Goal: Task Accomplishment & Management: Use online tool/utility

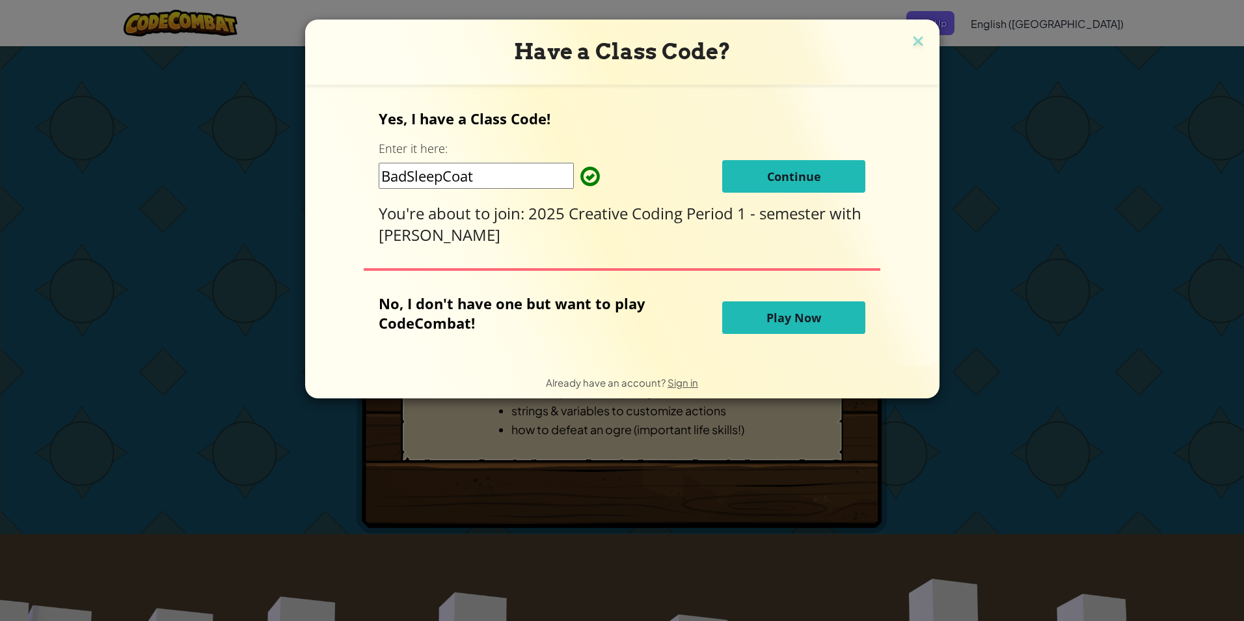
click at [500, 187] on input "BadSleepCoat" at bounding box center [476, 176] width 195 height 26
click at [795, 168] on span "Continue" at bounding box center [794, 176] width 54 height 16
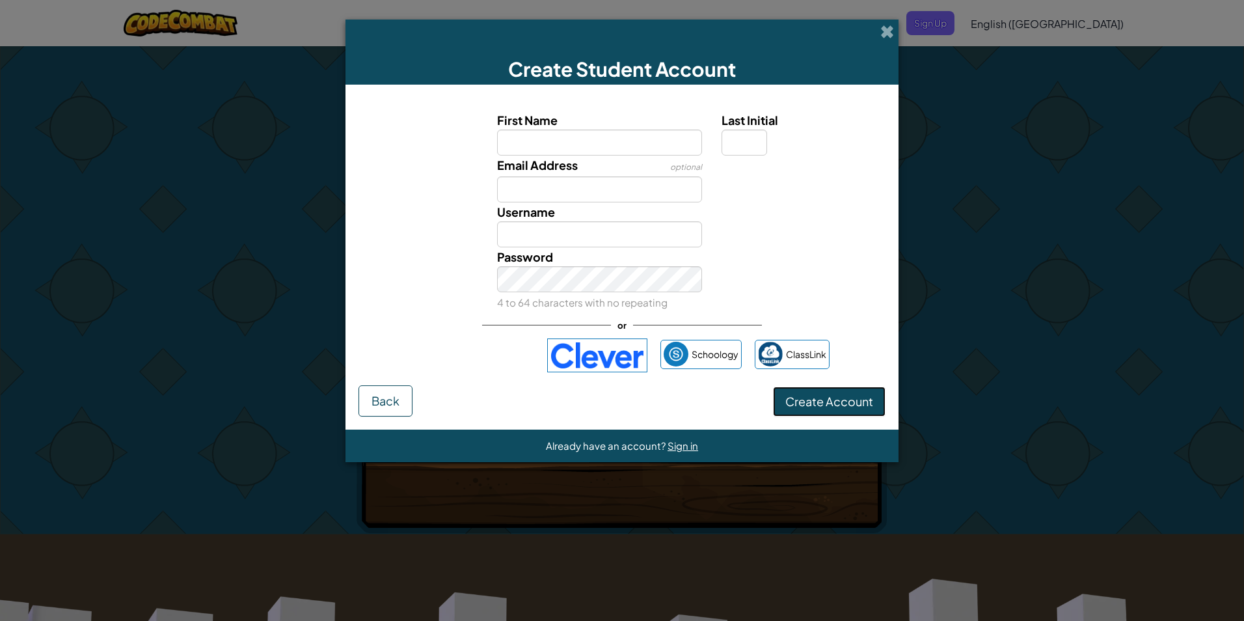
click at [831, 394] on span "Create Account" at bounding box center [829, 401] width 88 height 15
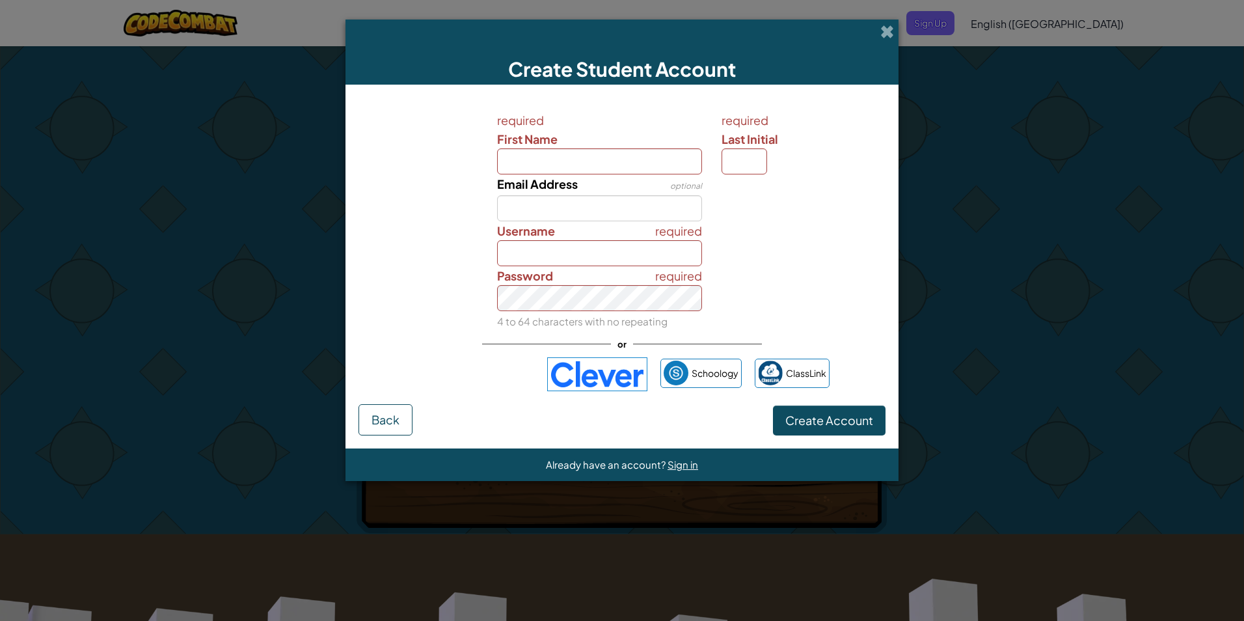
click at [614, 376] on img at bounding box center [597, 374] width 100 height 34
click at [598, 371] on img at bounding box center [597, 374] width 100 height 34
click at [600, 372] on img at bounding box center [597, 374] width 100 height 34
click at [603, 374] on img at bounding box center [597, 374] width 100 height 34
click at [587, 360] on img at bounding box center [597, 374] width 100 height 34
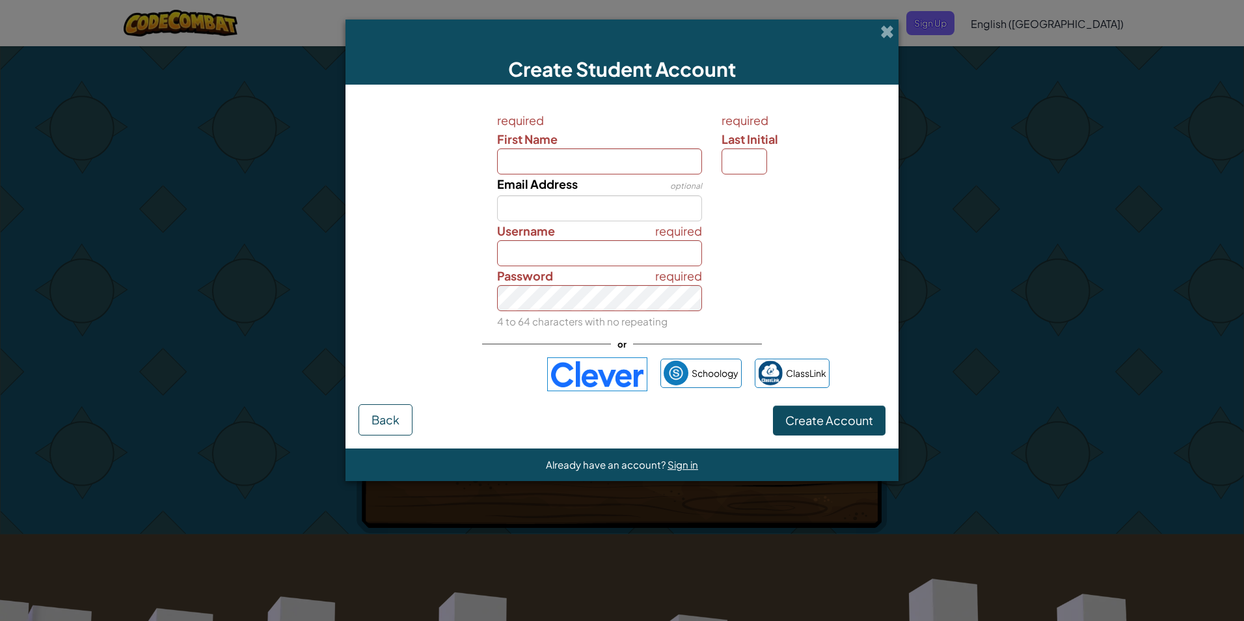
click at [610, 378] on img at bounding box center [597, 374] width 100 height 34
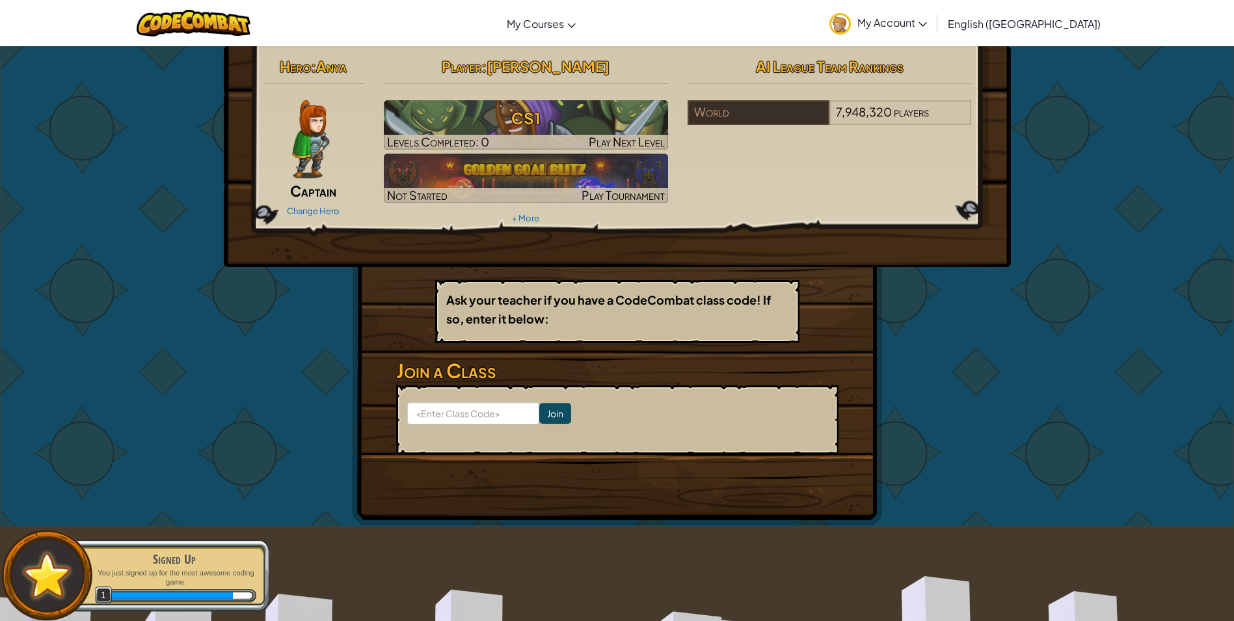
click at [324, 168] on img at bounding box center [310, 139] width 37 height 78
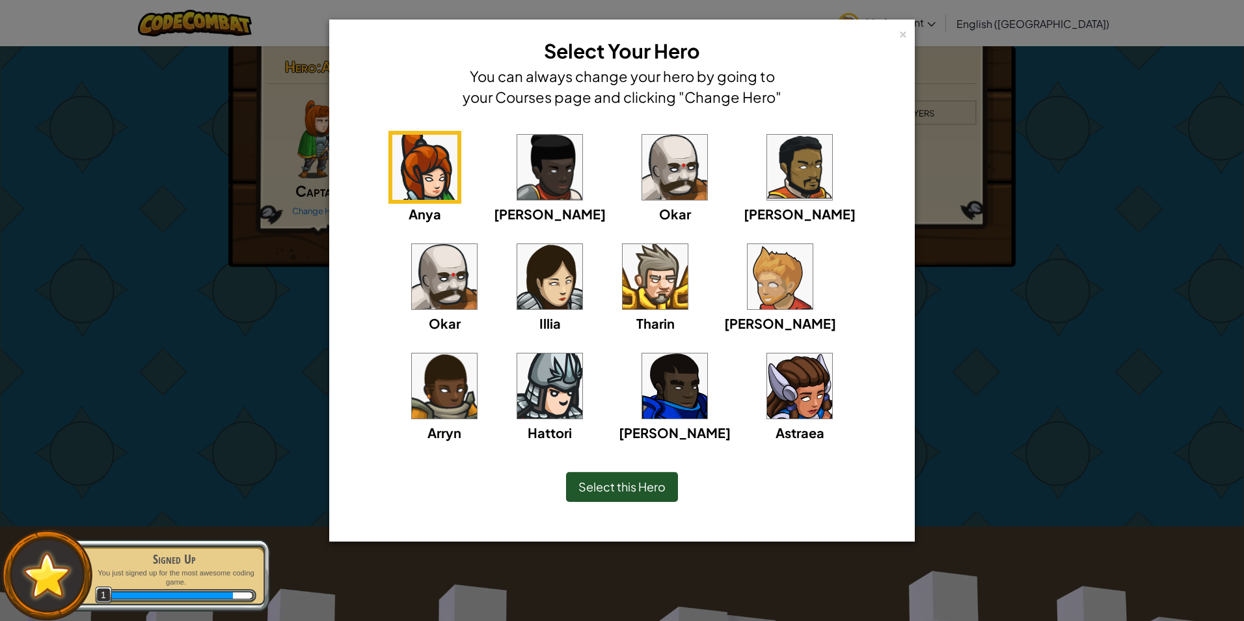
click at [517, 193] on img at bounding box center [549, 167] width 65 height 65
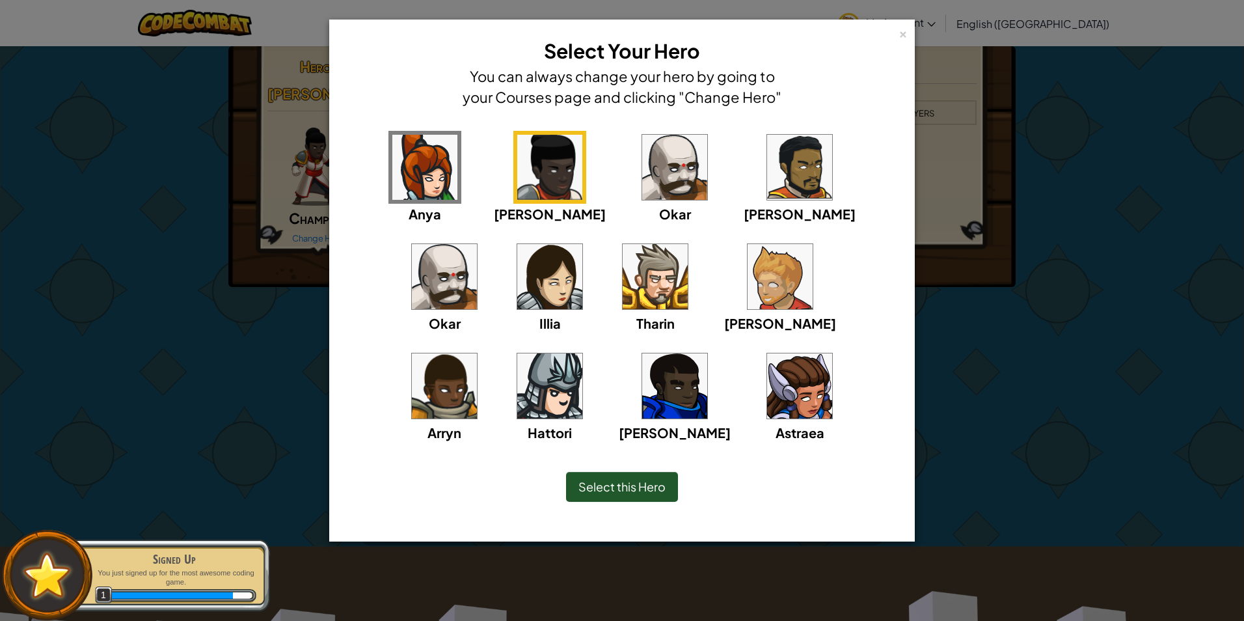
click at [642, 191] on img at bounding box center [674, 167] width 65 height 65
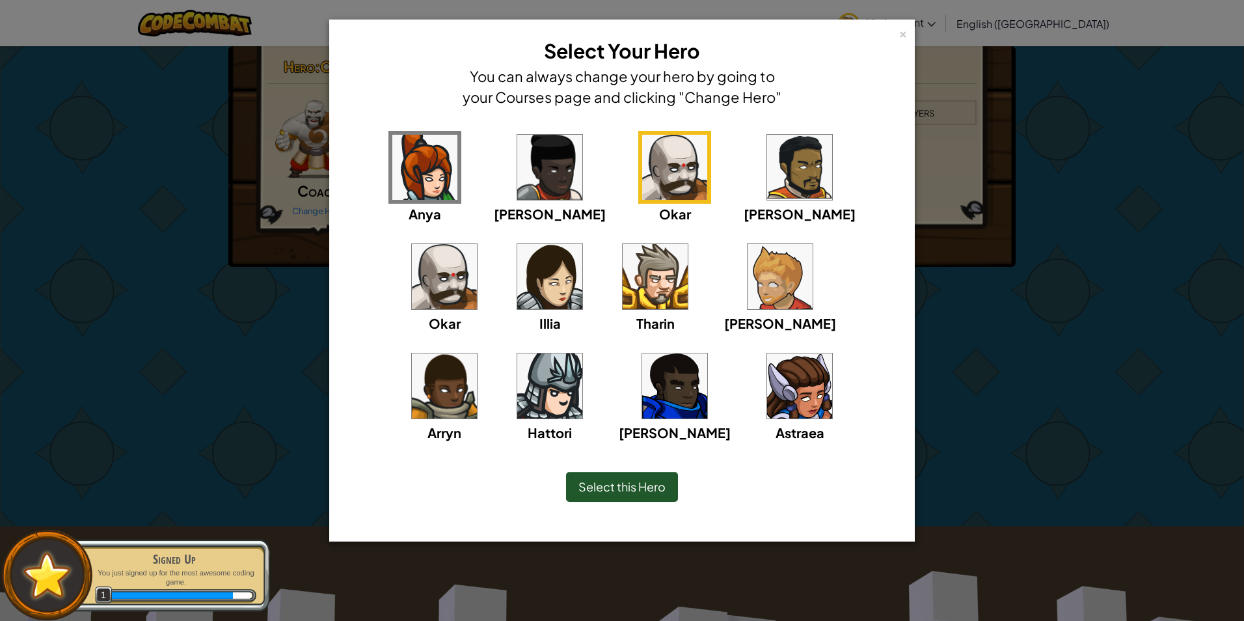
click at [682, 186] on div "Anya Ida Okar Alejandro Okar Illia Tharin Ned Arryn Hattori Gordon Astraea" at bounding box center [621, 295] width 545 height 328
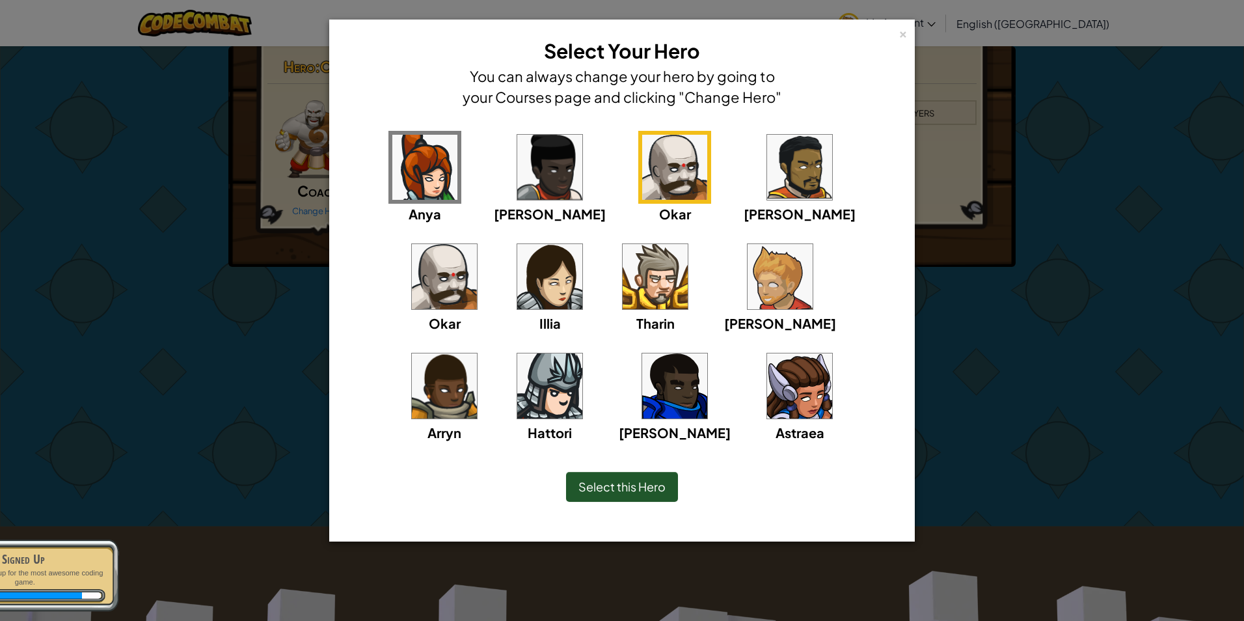
click at [767, 183] on img at bounding box center [799, 167] width 65 height 65
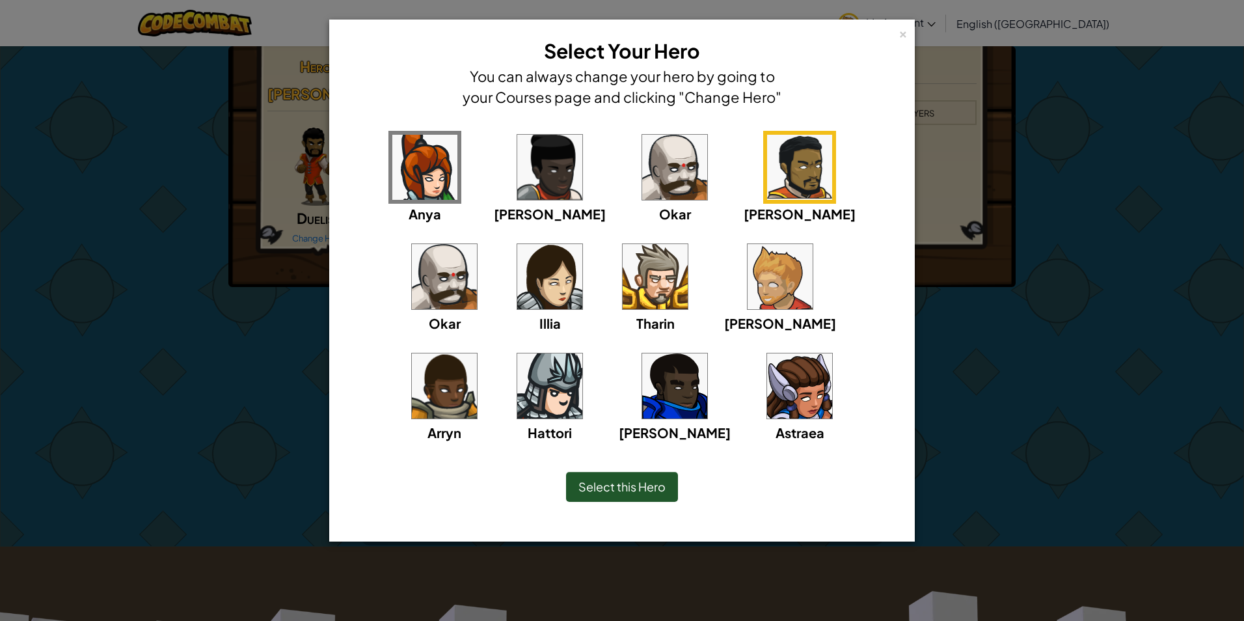
click at [869, 196] on div "Anya Ida Okar Alejandro Okar Illia Tharin Ned Arryn Hattori Gordon Astraea" at bounding box center [621, 295] width 545 height 328
click at [582, 353] on img at bounding box center [549, 385] width 65 height 65
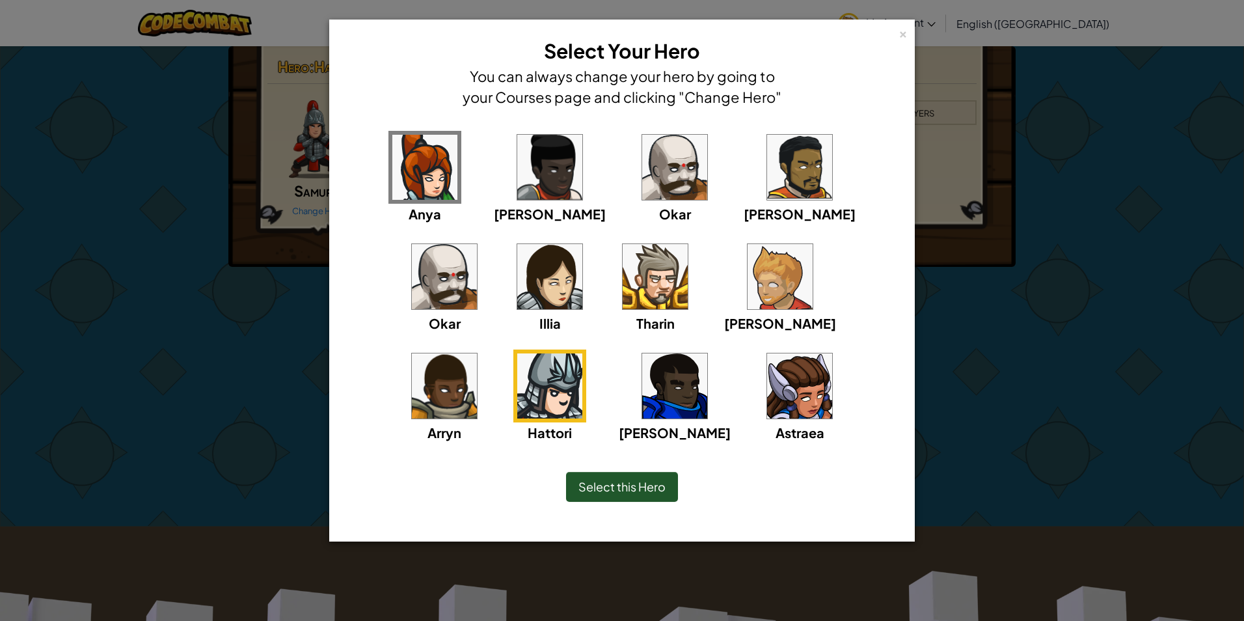
click at [747, 279] on img at bounding box center [779, 276] width 65 height 65
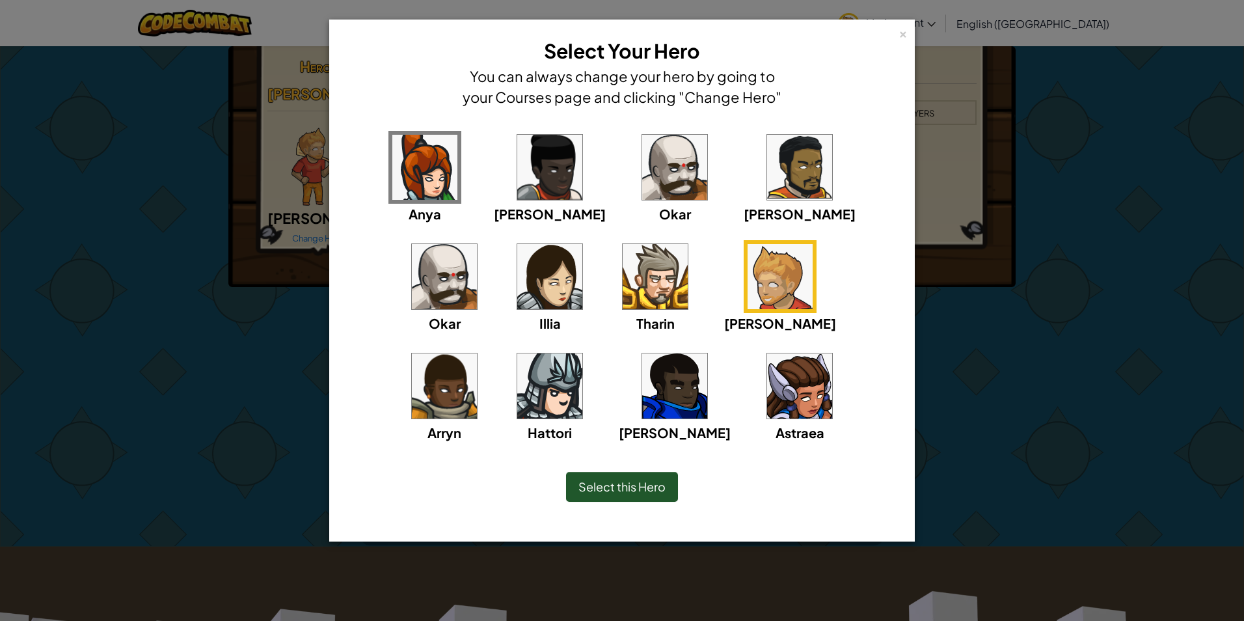
click at [517, 185] on img at bounding box center [549, 167] width 65 height 65
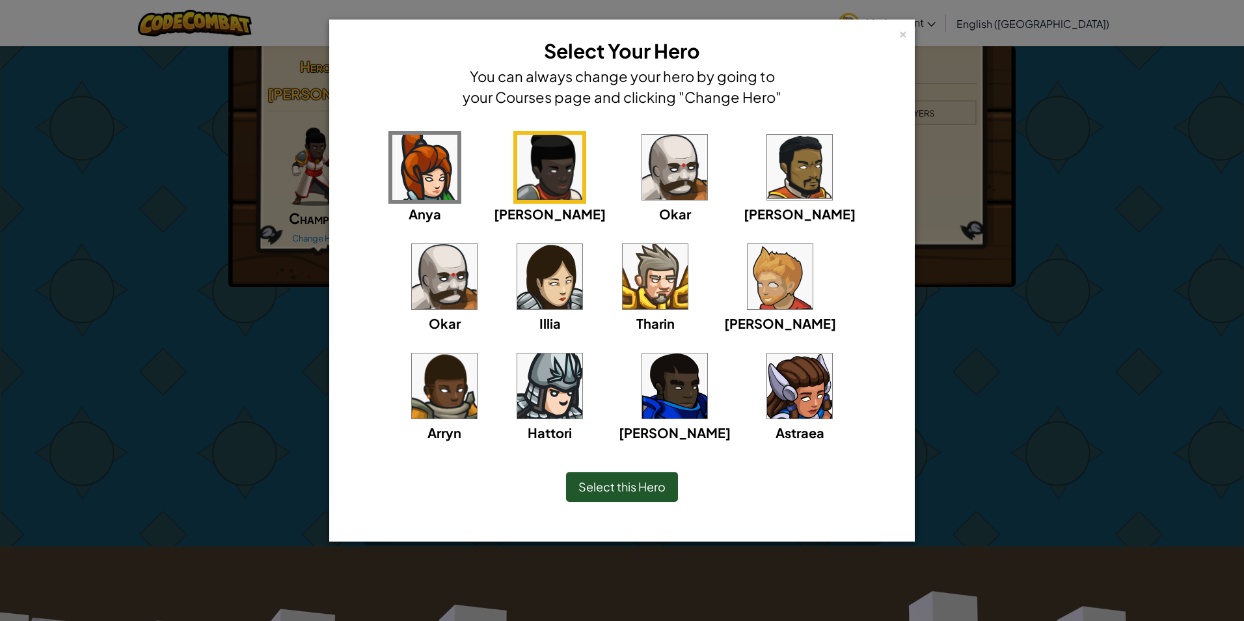
click at [642, 172] on img at bounding box center [674, 167] width 65 height 65
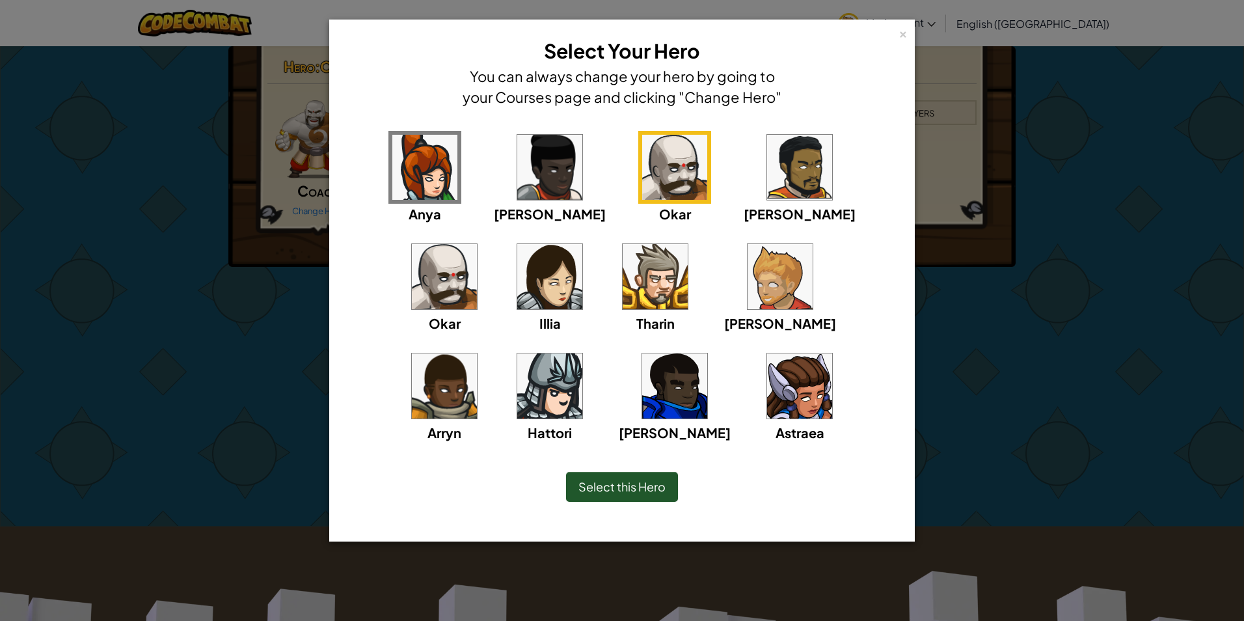
click at [477, 244] on img at bounding box center [444, 276] width 65 height 65
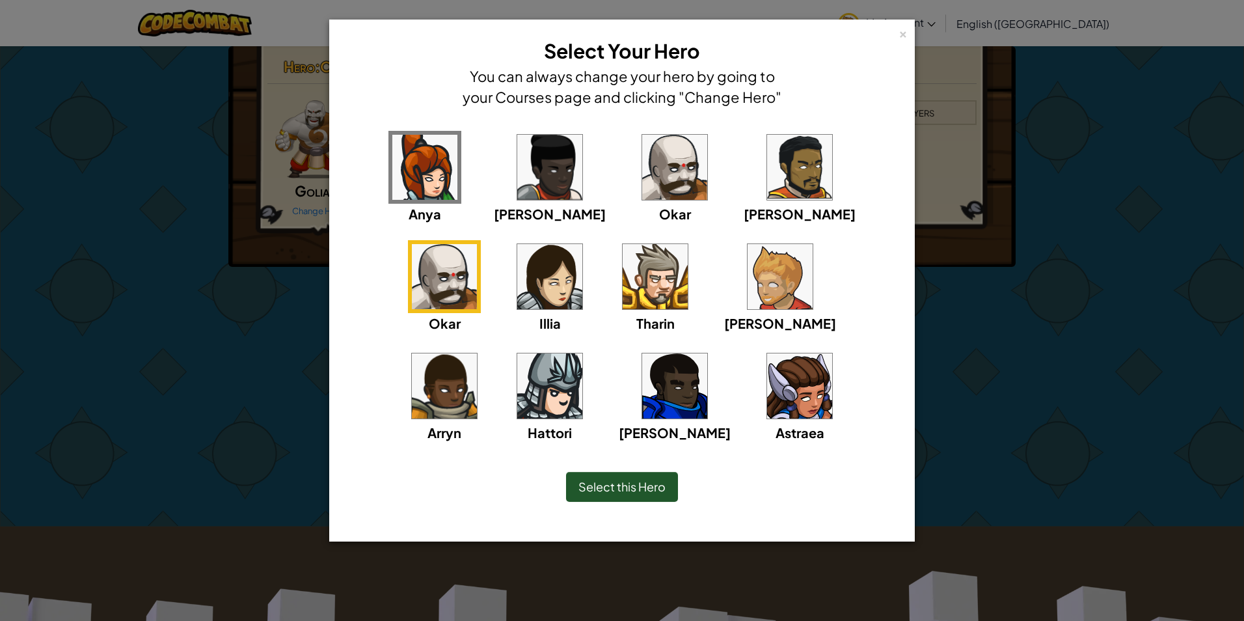
click at [583, 170] on div "Anya Ida Okar Alejandro Okar Illia Tharin Ned Arryn Hattori Gordon Astraea" at bounding box center [621, 295] width 545 height 328
click at [642, 173] on img at bounding box center [674, 167] width 65 height 65
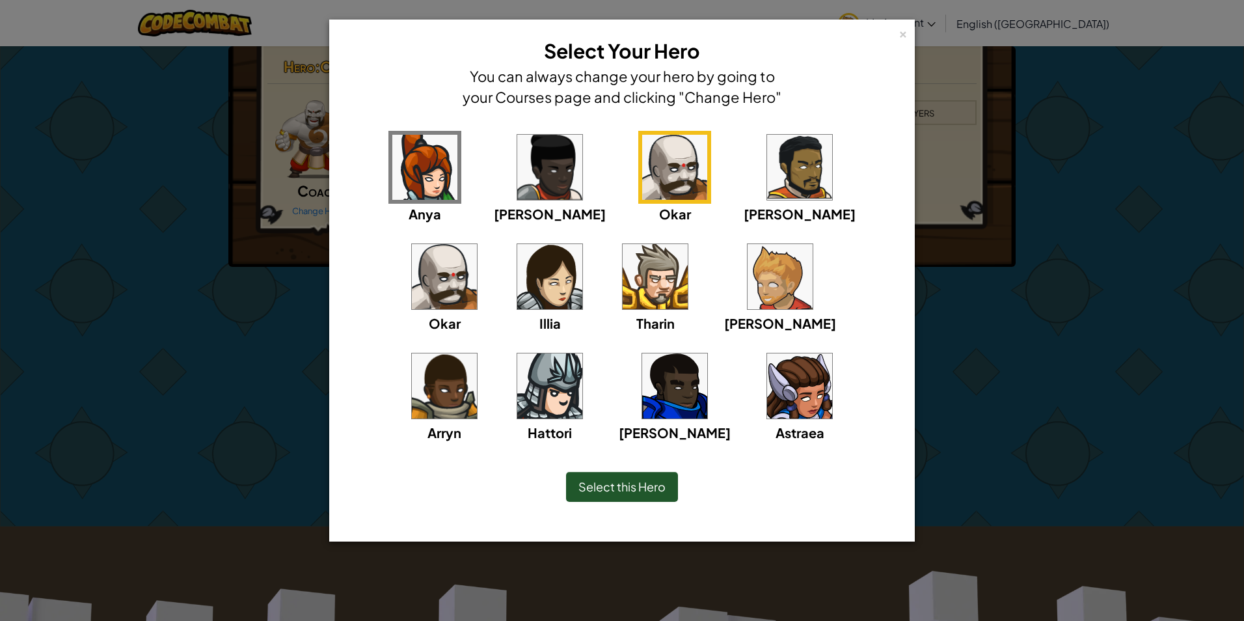
click at [767, 189] on img at bounding box center [799, 167] width 65 height 65
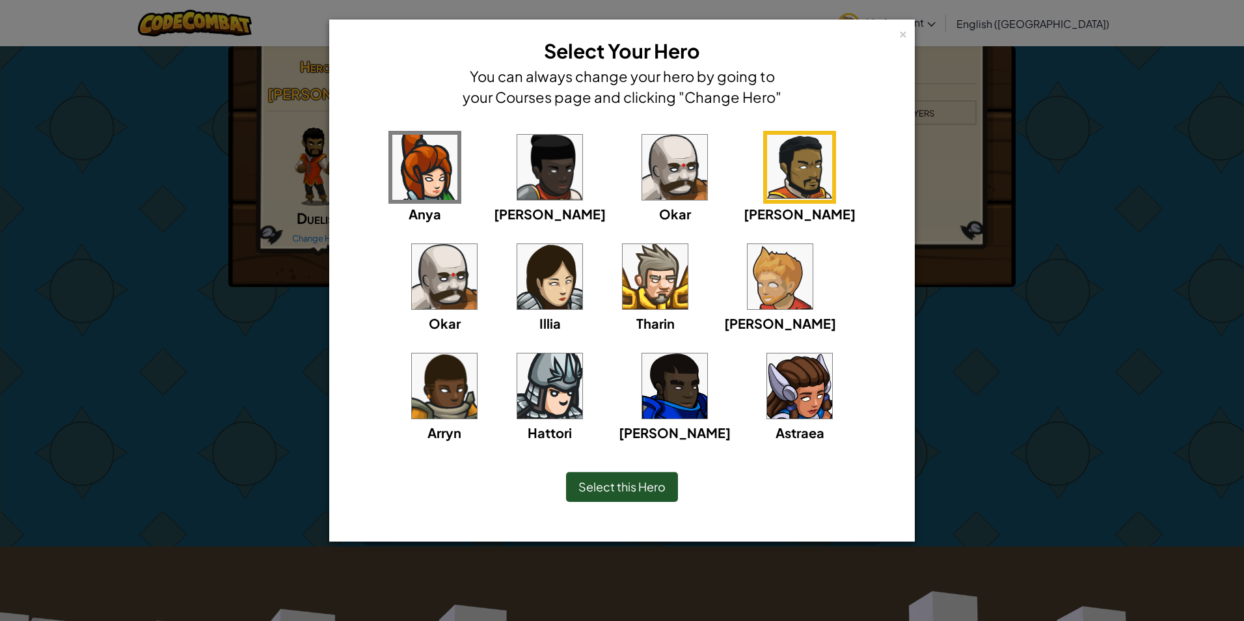
click at [477, 244] on img at bounding box center [444, 276] width 65 height 65
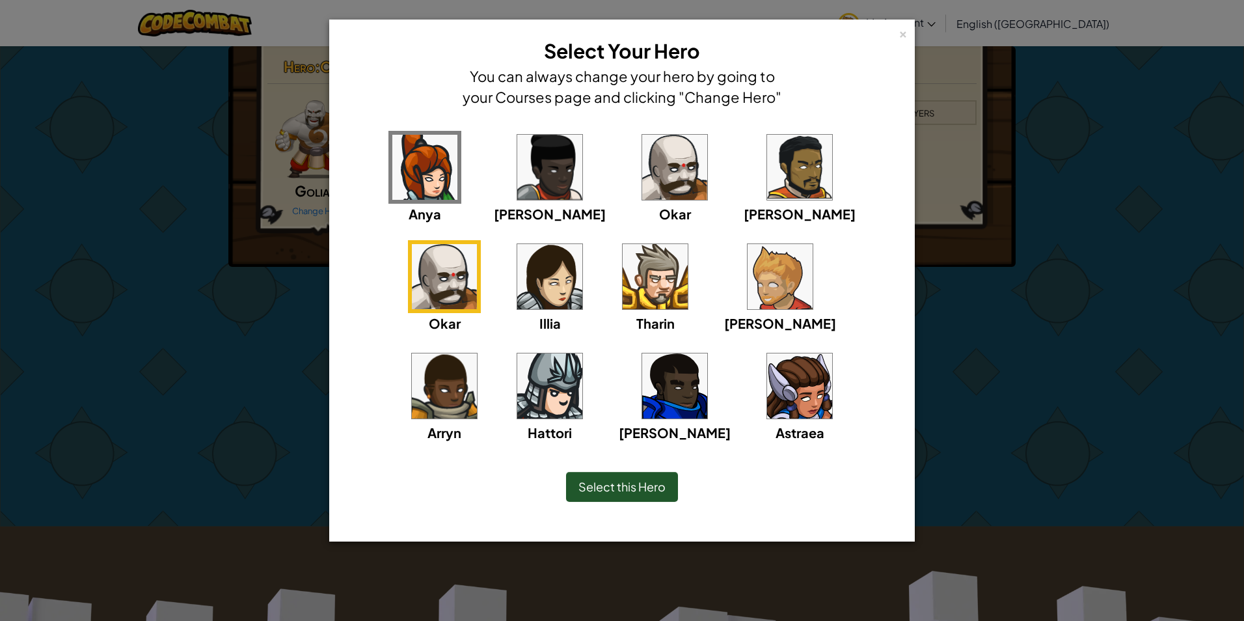
click at [642, 175] on img at bounding box center [674, 167] width 65 height 65
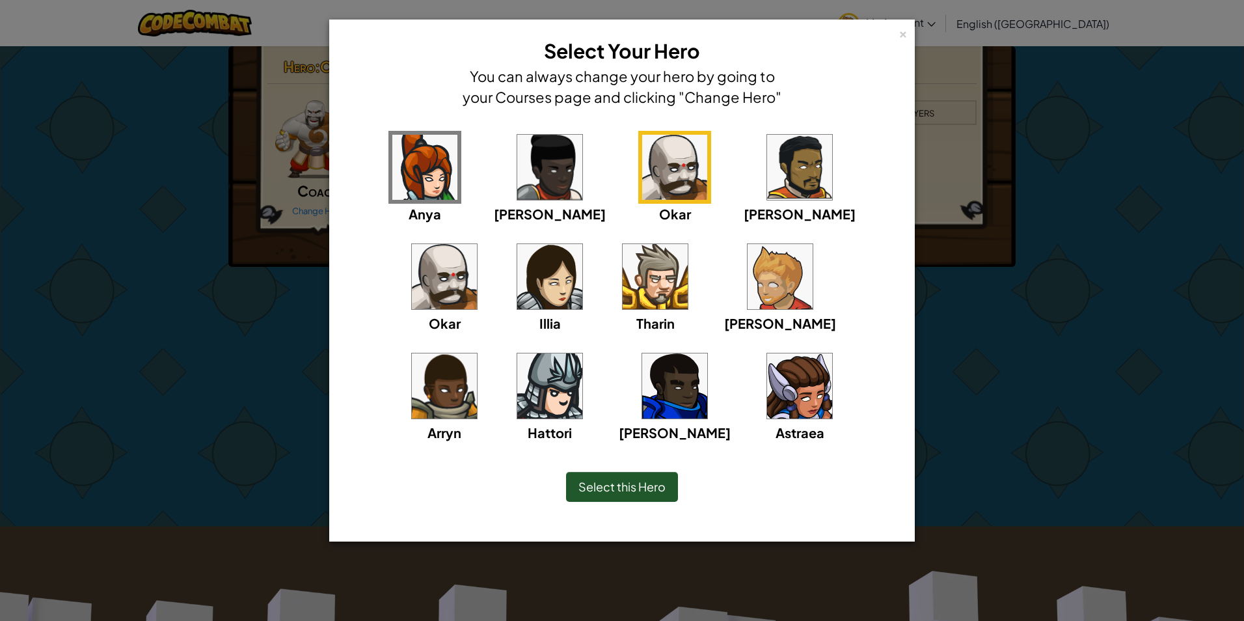
click at [477, 244] on img at bounding box center [444, 276] width 65 height 65
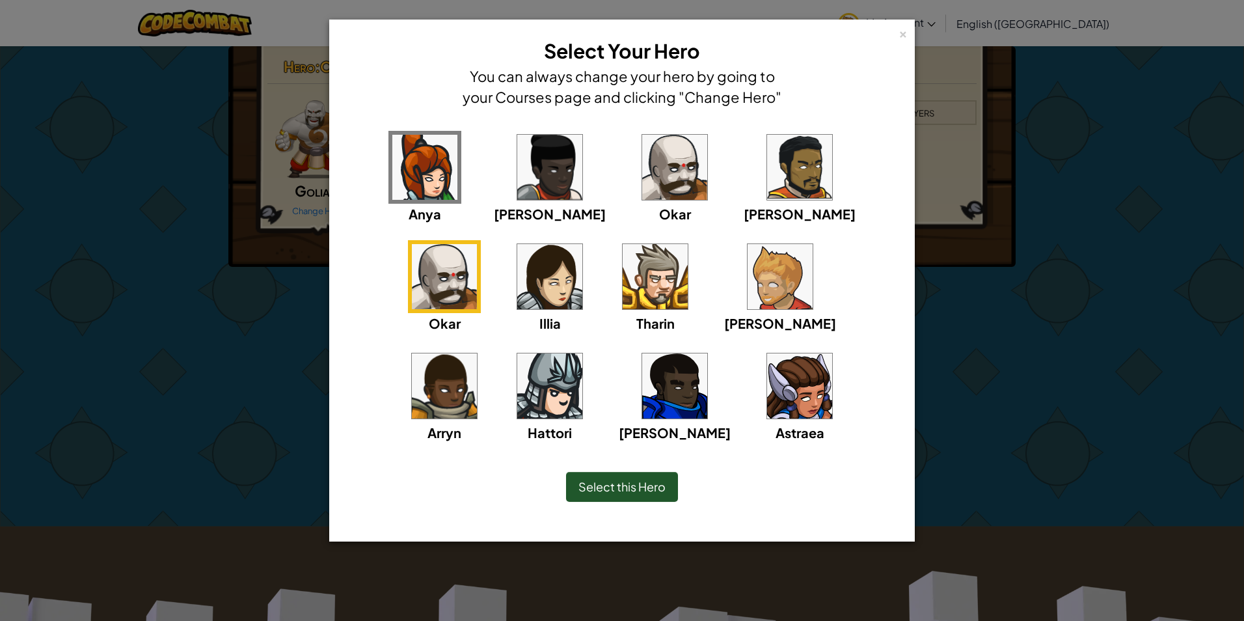
click at [582, 353] on img at bounding box center [549, 385] width 65 height 65
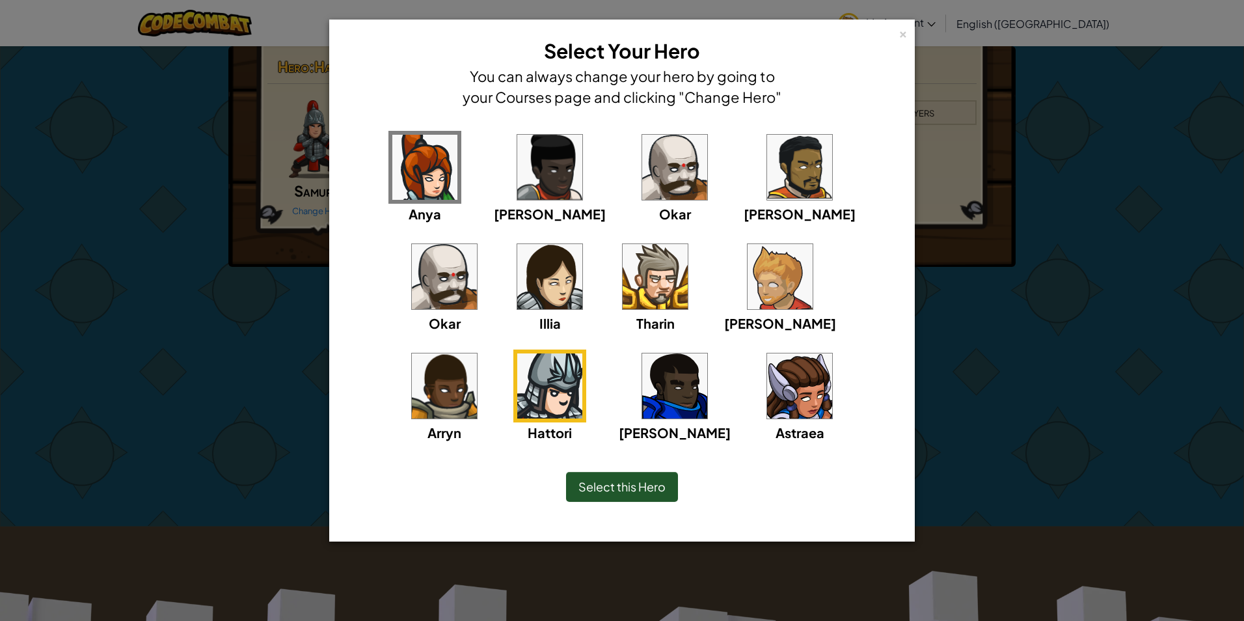
click at [747, 271] on img at bounding box center [779, 276] width 65 height 65
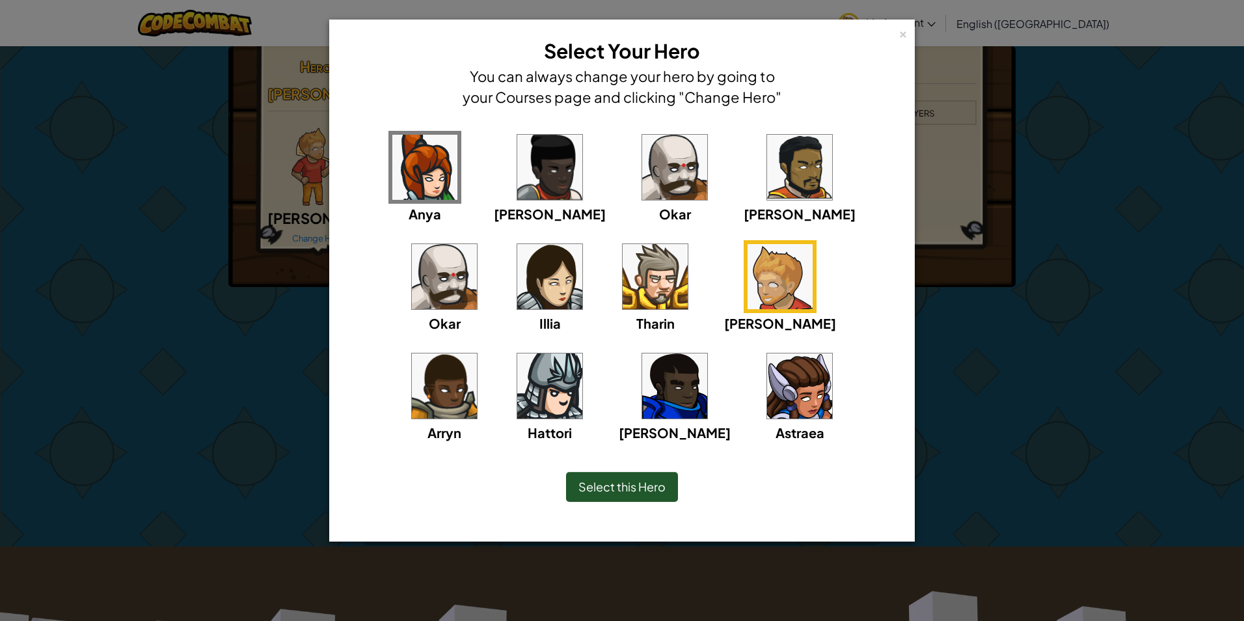
click at [623, 288] on img at bounding box center [655, 276] width 65 height 65
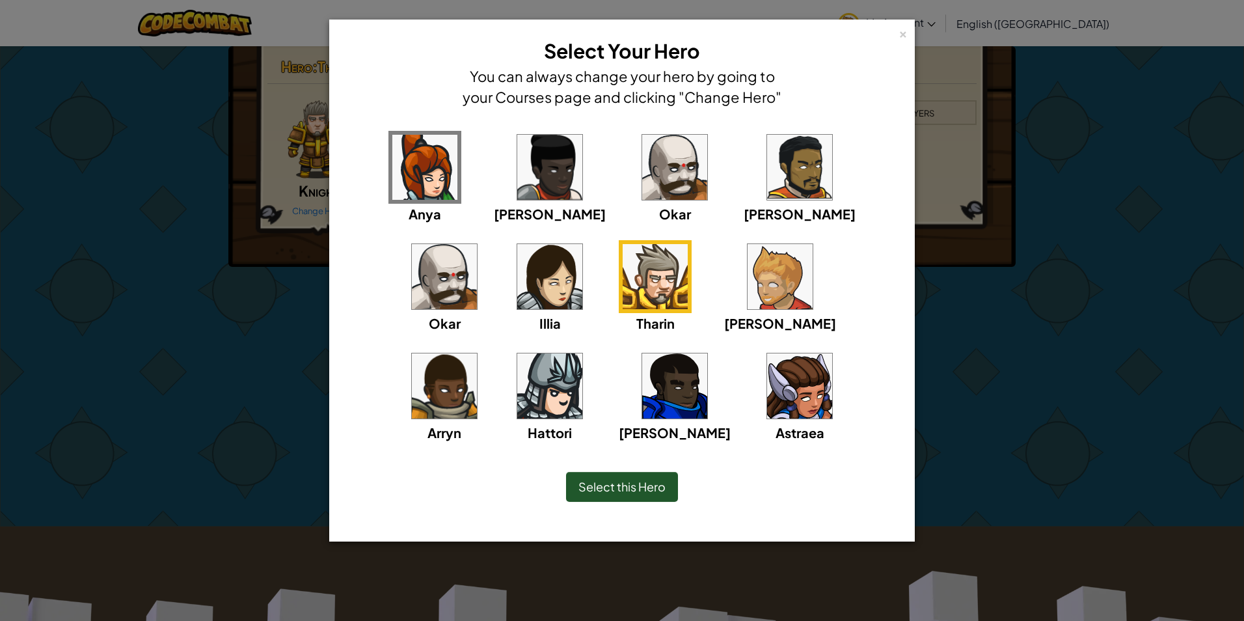
click at [517, 294] on img at bounding box center [549, 276] width 65 height 65
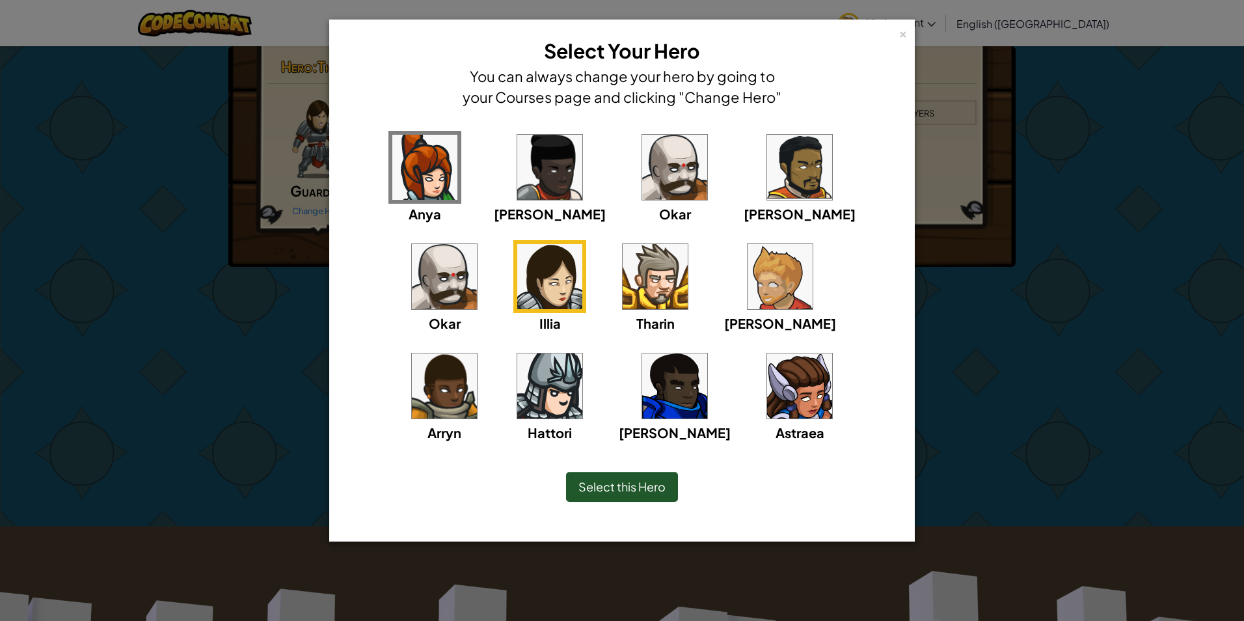
click at [623, 286] on img at bounding box center [655, 276] width 65 height 65
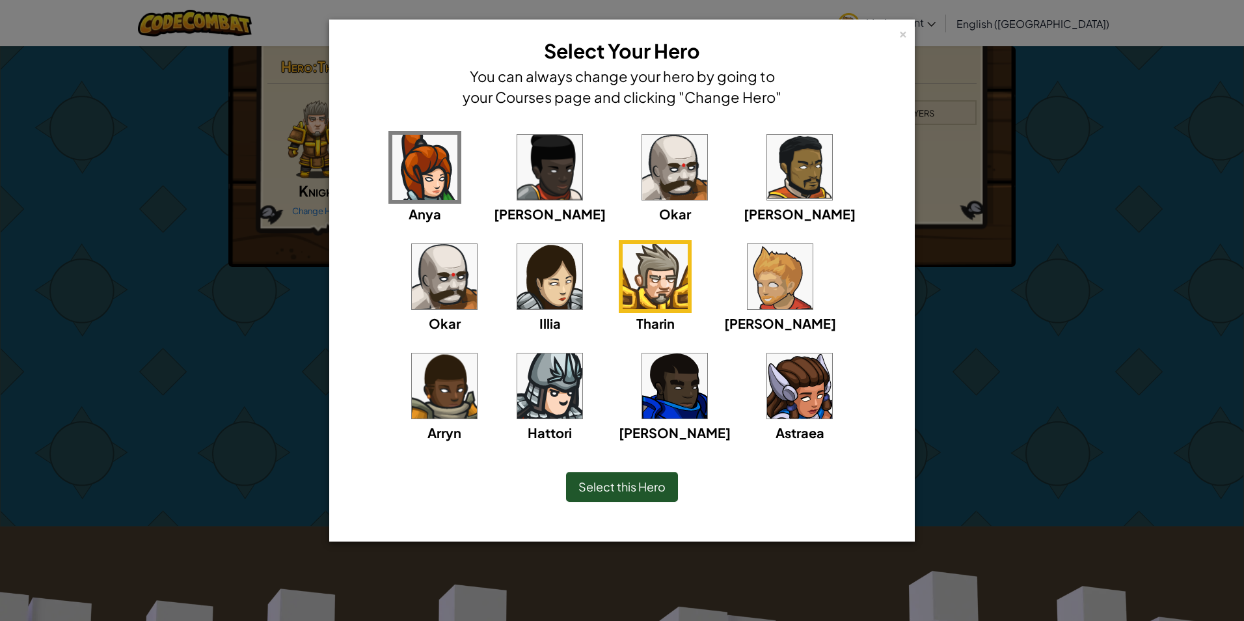
click at [642, 390] on img at bounding box center [674, 385] width 65 height 65
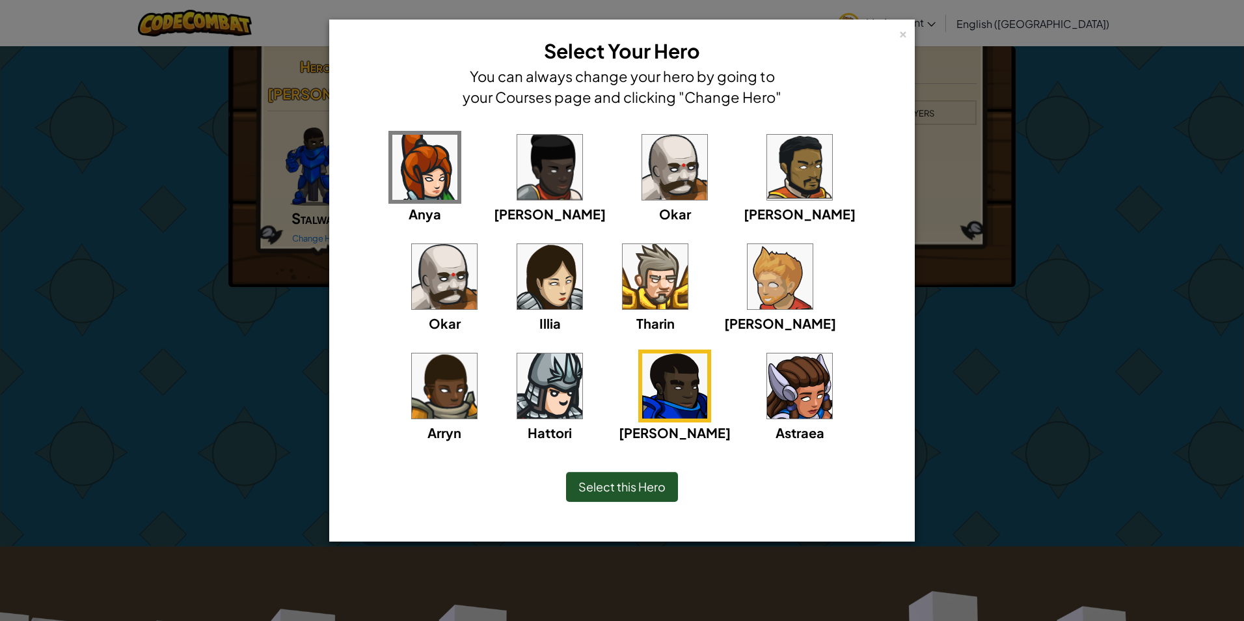
click at [767, 400] on img at bounding box center [799, 385] width 65 height 65
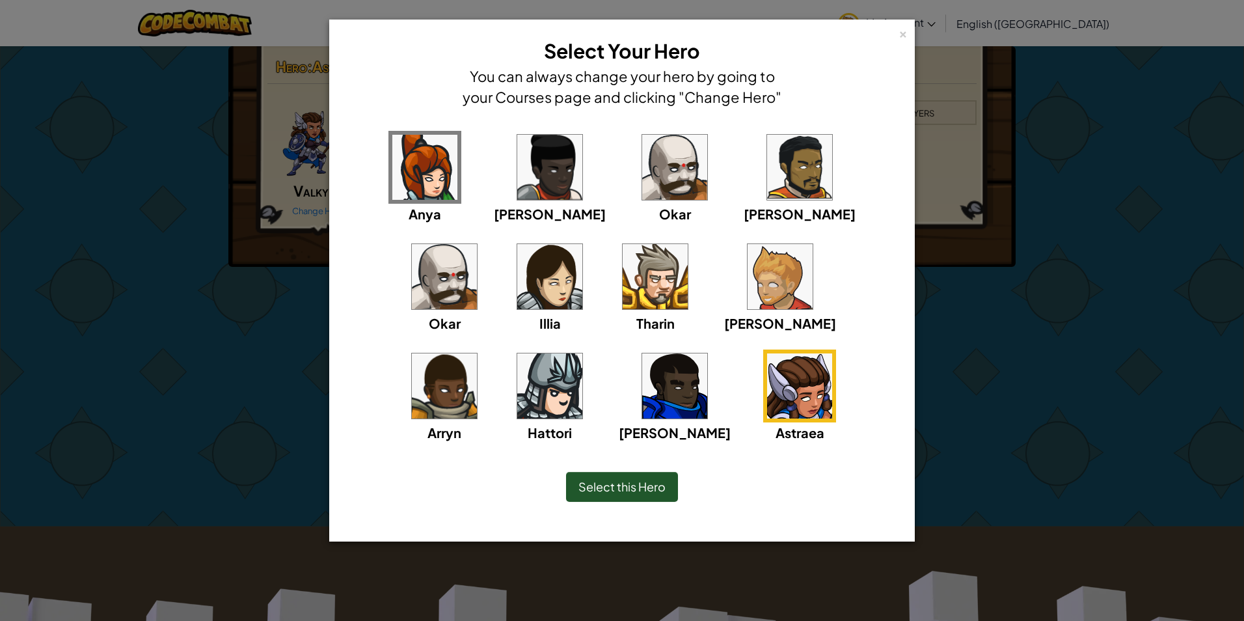
click at [747, 285] on img at bounding box center [779, 276] width 65 height 65
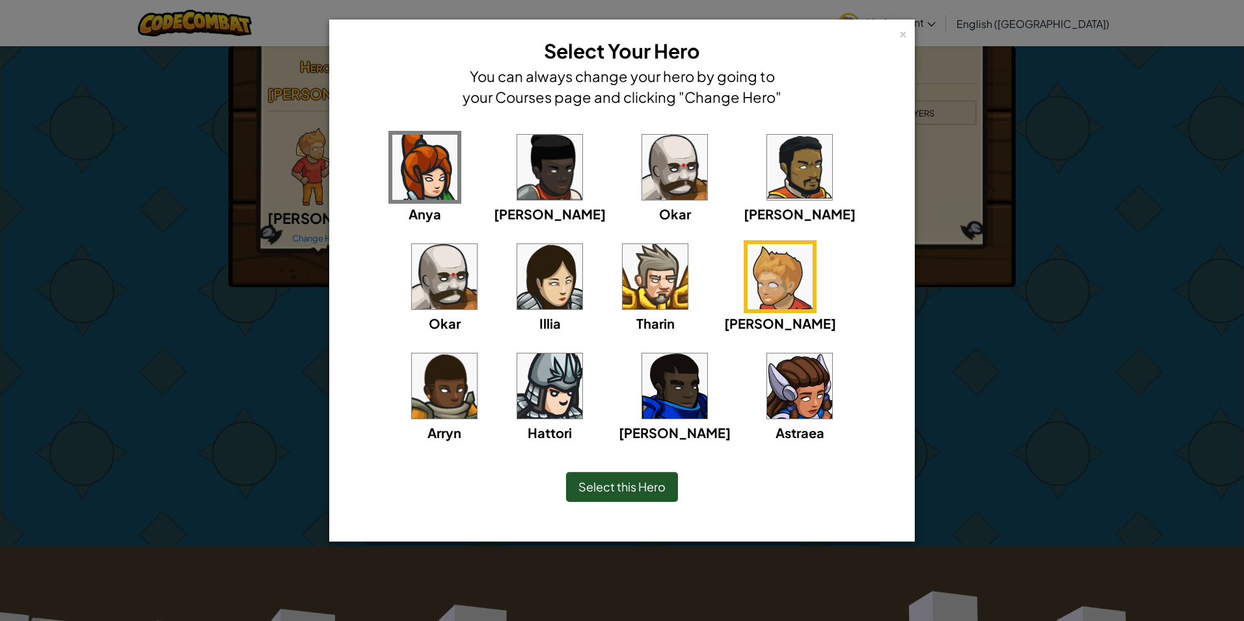
click at [621, 487] on span "Select this Hero" at bounding box center [621, 486] width 87 height 15
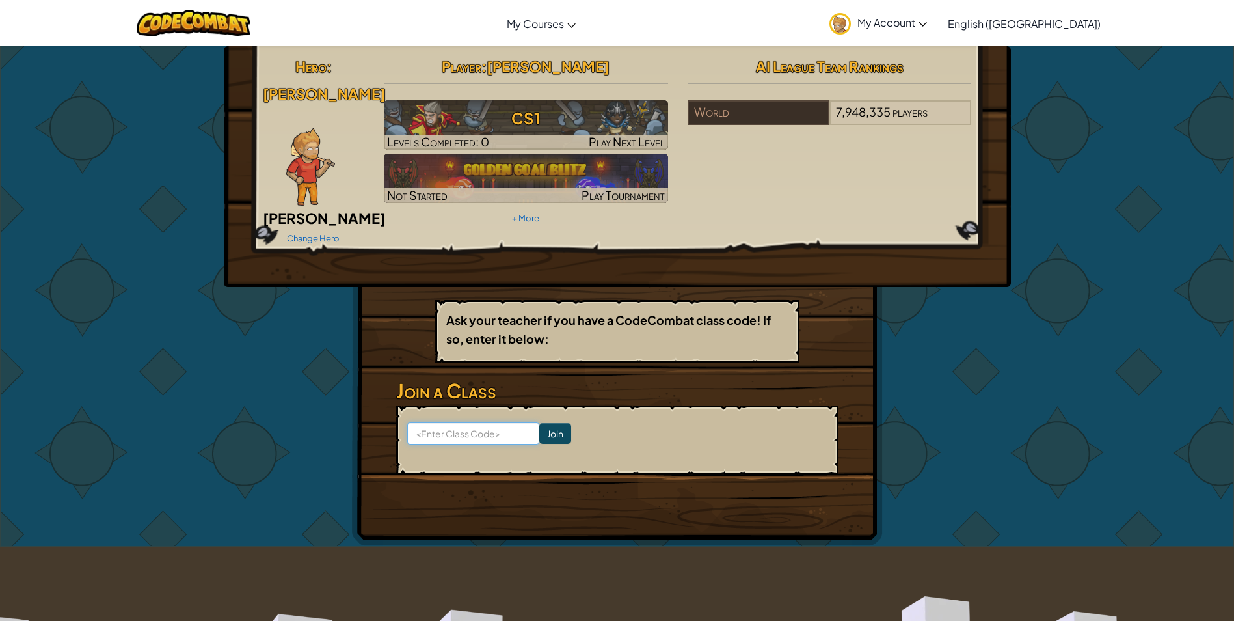
click at [470, 422] on input at bounding box center [473, 433] width 132 height 22
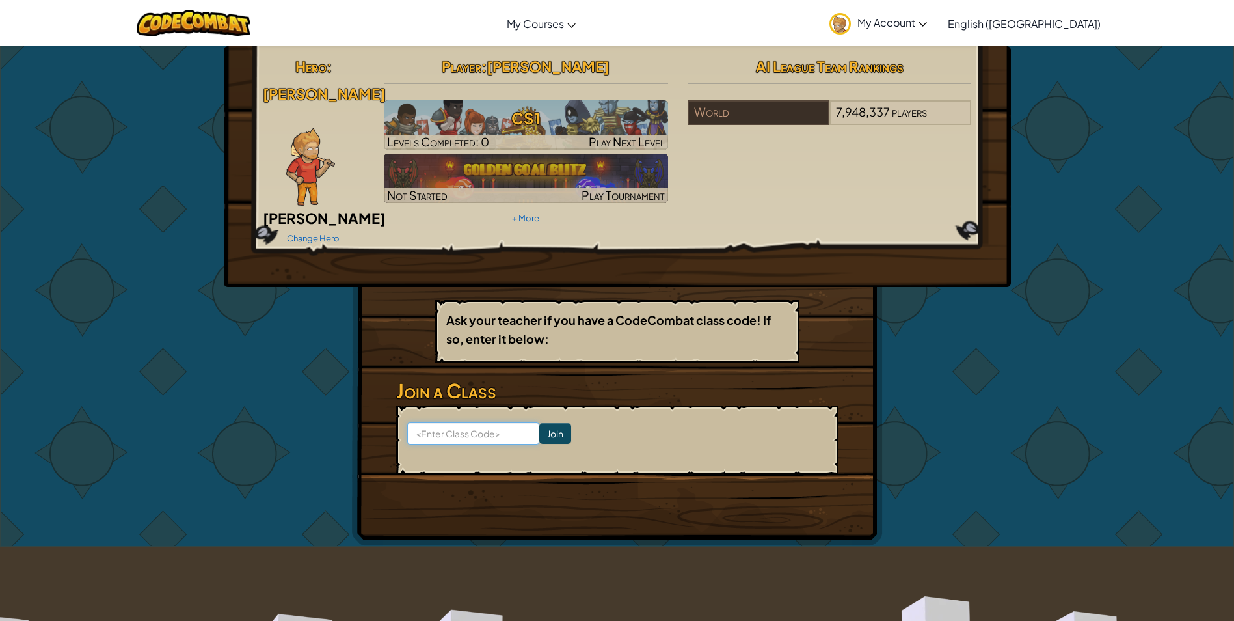
click at [446, 422] on input at bounding box center [473, 433] width 132 height 22
paste input "[URL][DOMAIN_NAME]"
click at [444, 422] on input "https://codecombat.com/students?_cc=BadSleepCoat" at bounding box center [473, 433] width 132 height 22
click at [448, 422] on input "https://codecombat.com/students?_cc=BadSleepCoat" at bounding box center [473, 433] width 132 height 22
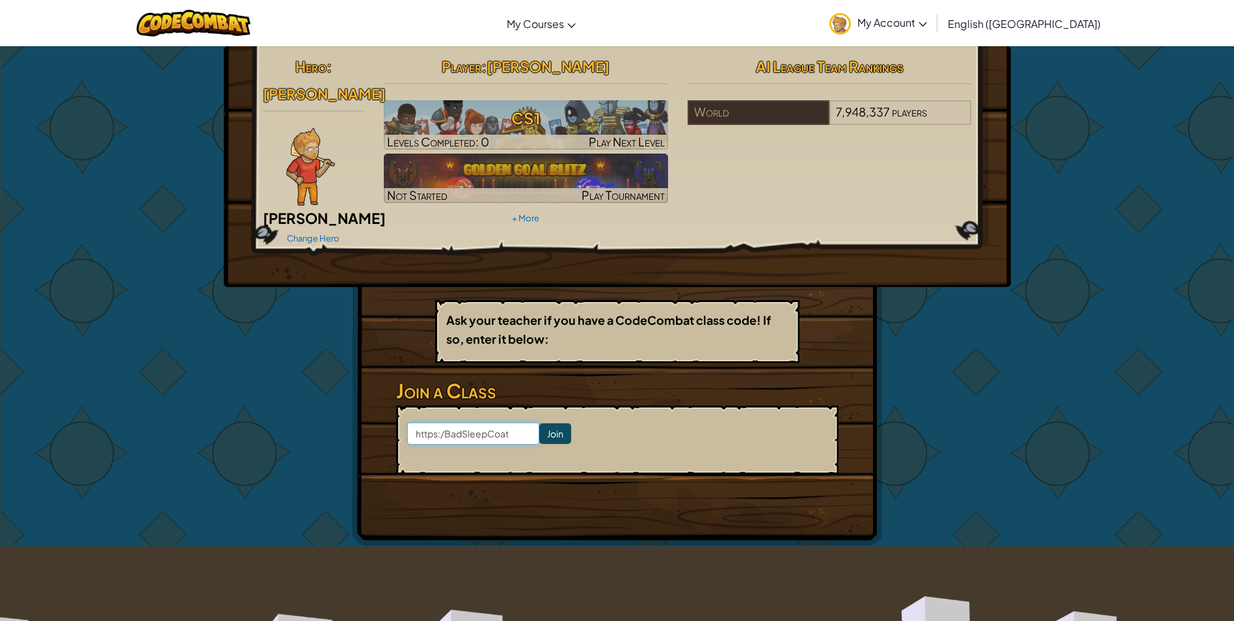
scroll to position [0, 0]
type input "BadSleepCoat"
click at [540, 423] on input "Join" at bounding box center [555, 433] width 32 height 21
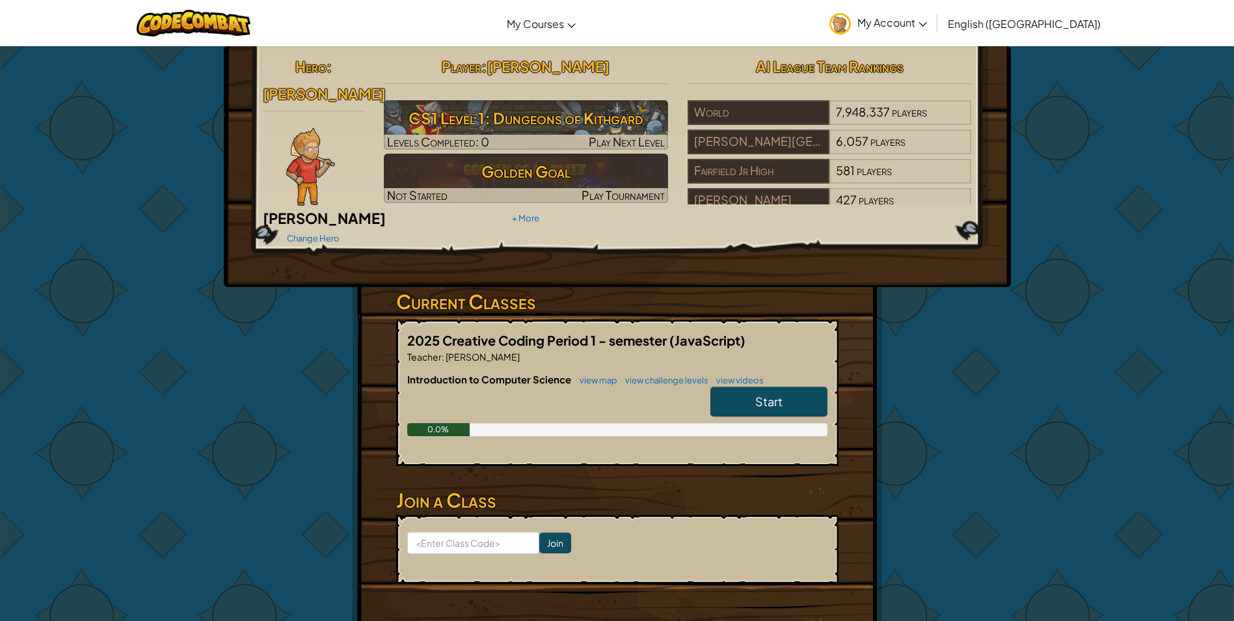
click at [761, 394] on span "Start" at bounding box center [768, 401] width 27 height 15
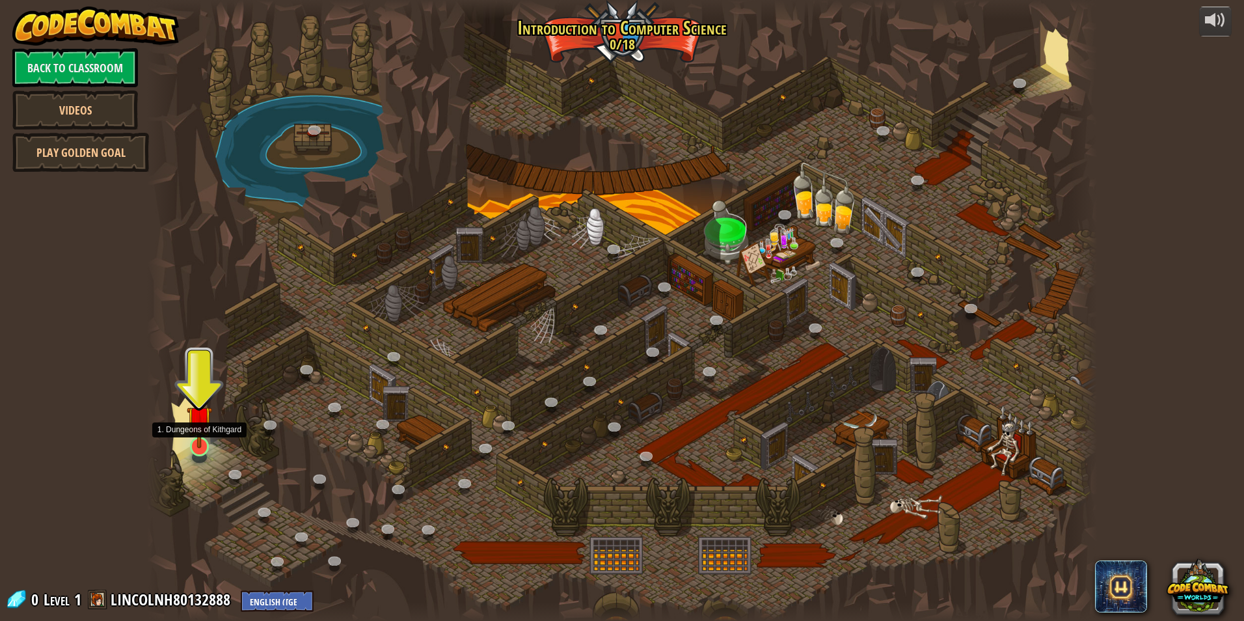
click at [192, 445] on img at bounding box center [199, 418] width 25 height 59
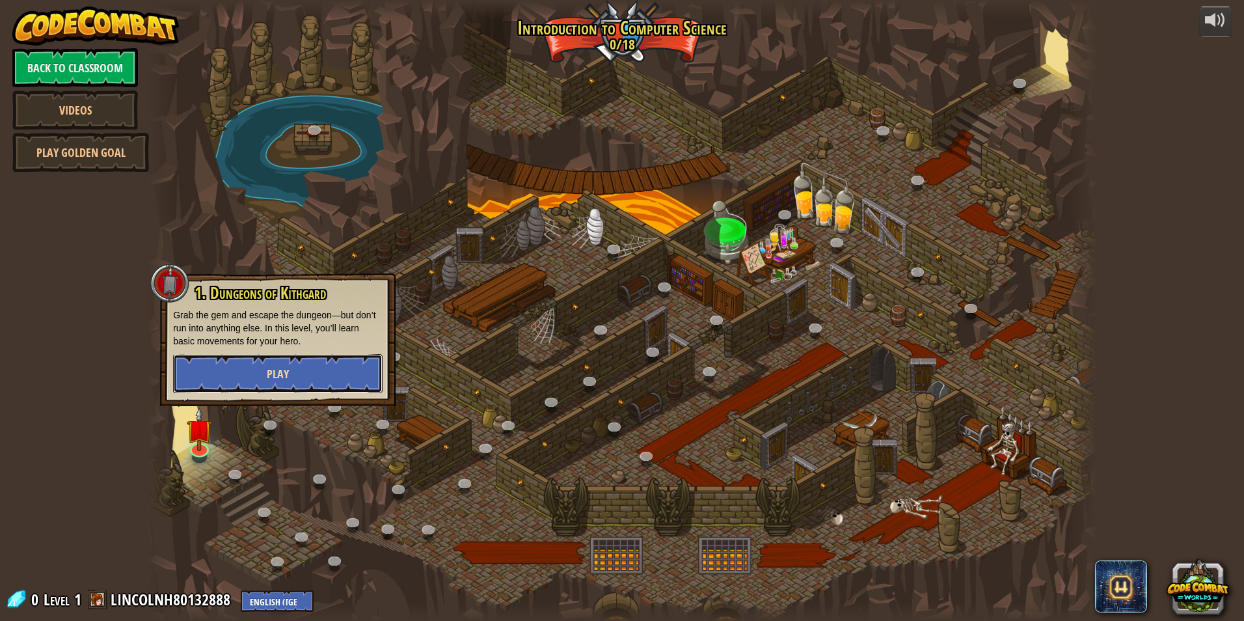
click at [261, 368] on button "Play" at bounding box center [277, 373] width 209 height 39
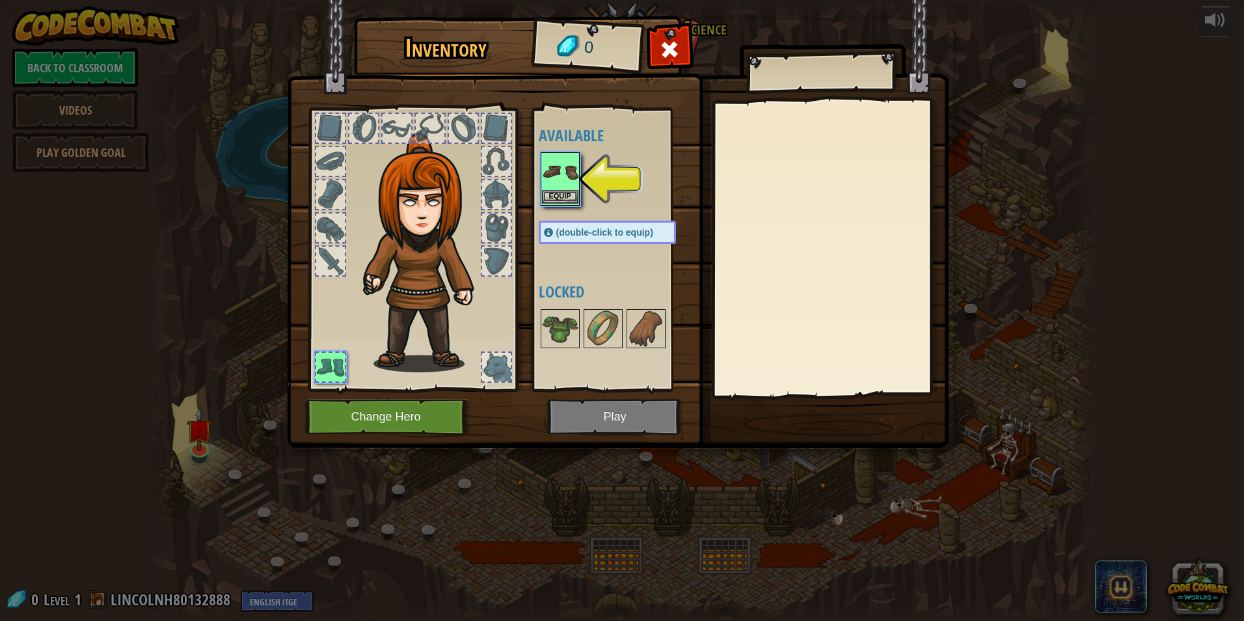
click at [561, 181] on img at bounding box center [560, 172] width 36 height 36
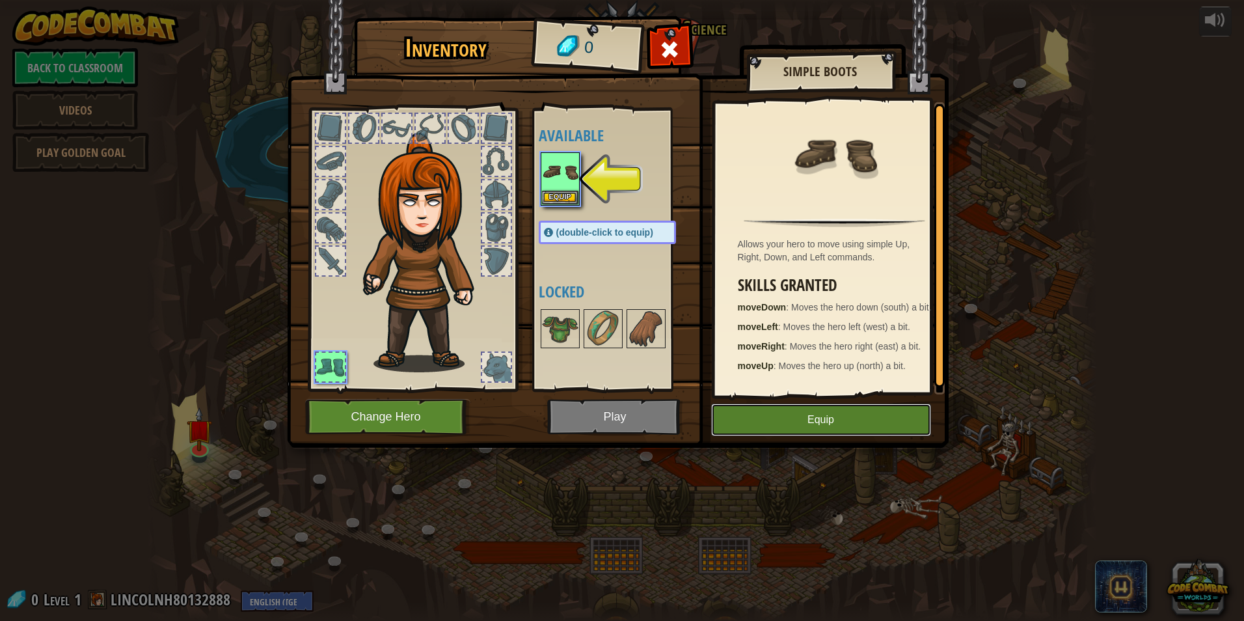
click at [790, 423] on button "Equip" at bounding box center [821, 419] width 220 height 33
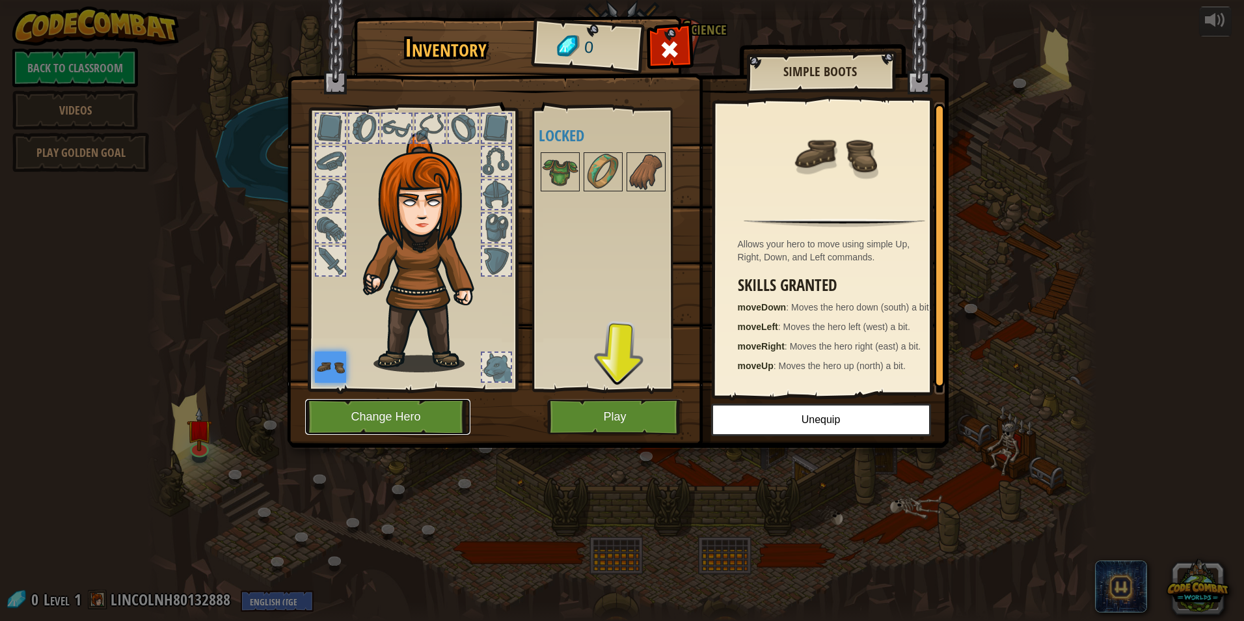
click at [414, 415] on button "Change Hero" at bounding box center [387, 417] width 165 height 36
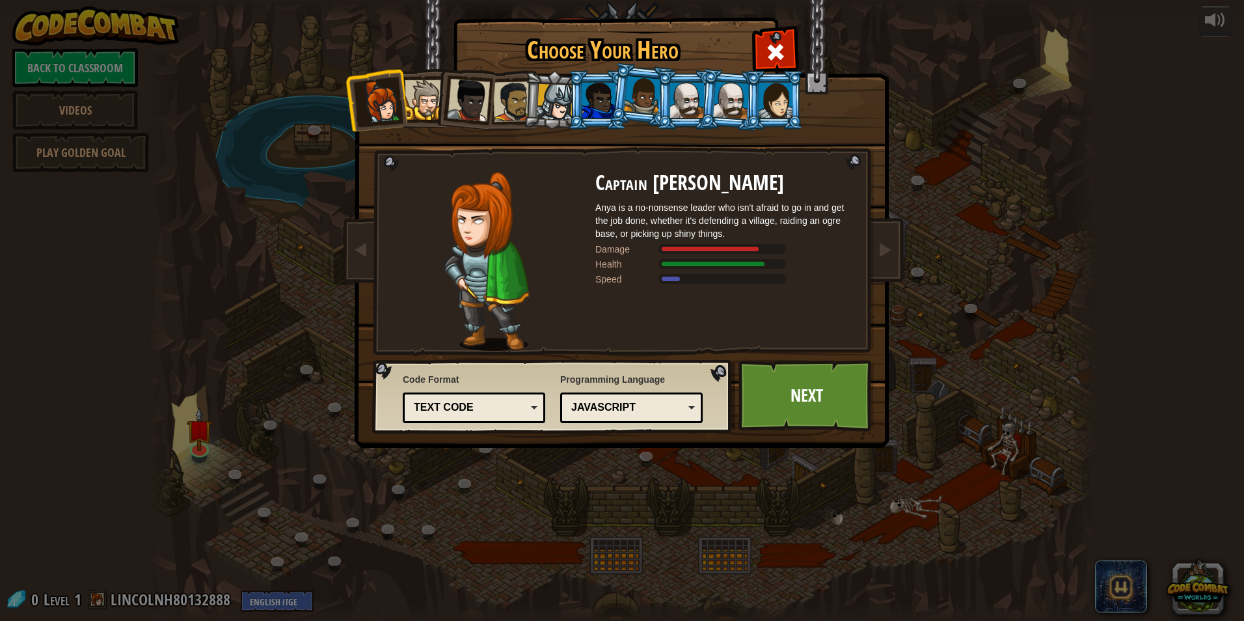
drag, startPoint x: 494, startPoint y: 109, endPoint x: 488, endPoint y: 108, distance: 6.5
click at [493, 109] on div at bounding box center [513, 101] width 40 height 40
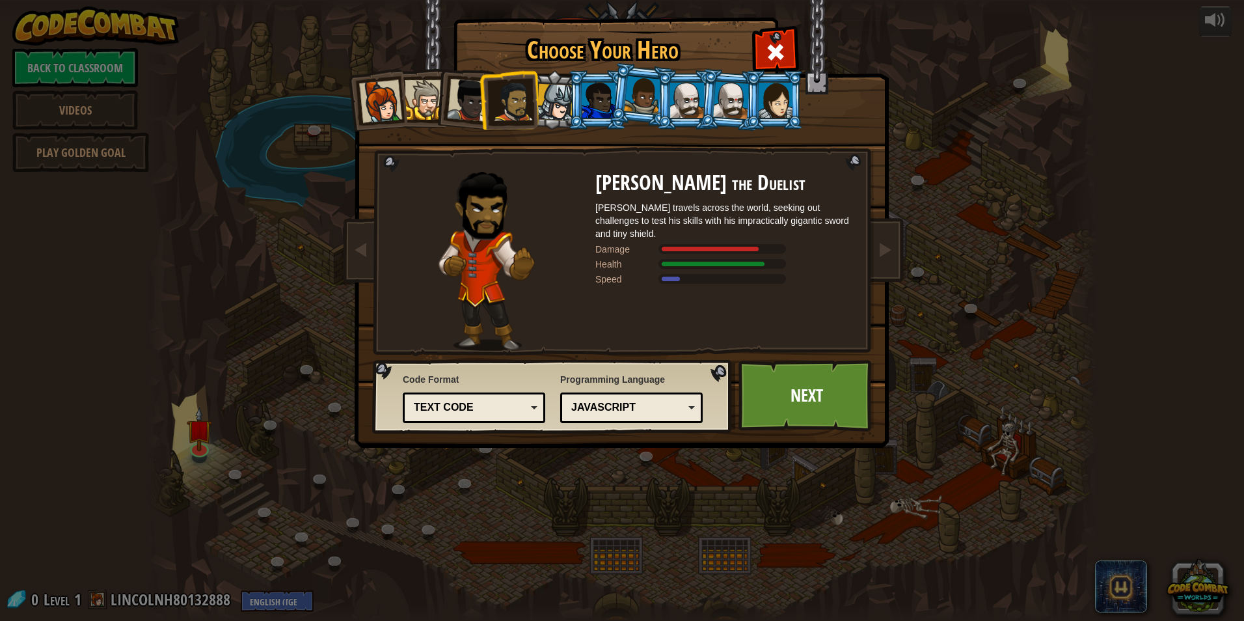
click at [770, 111] on div at bounding box center [775, 100] width 34 height 35
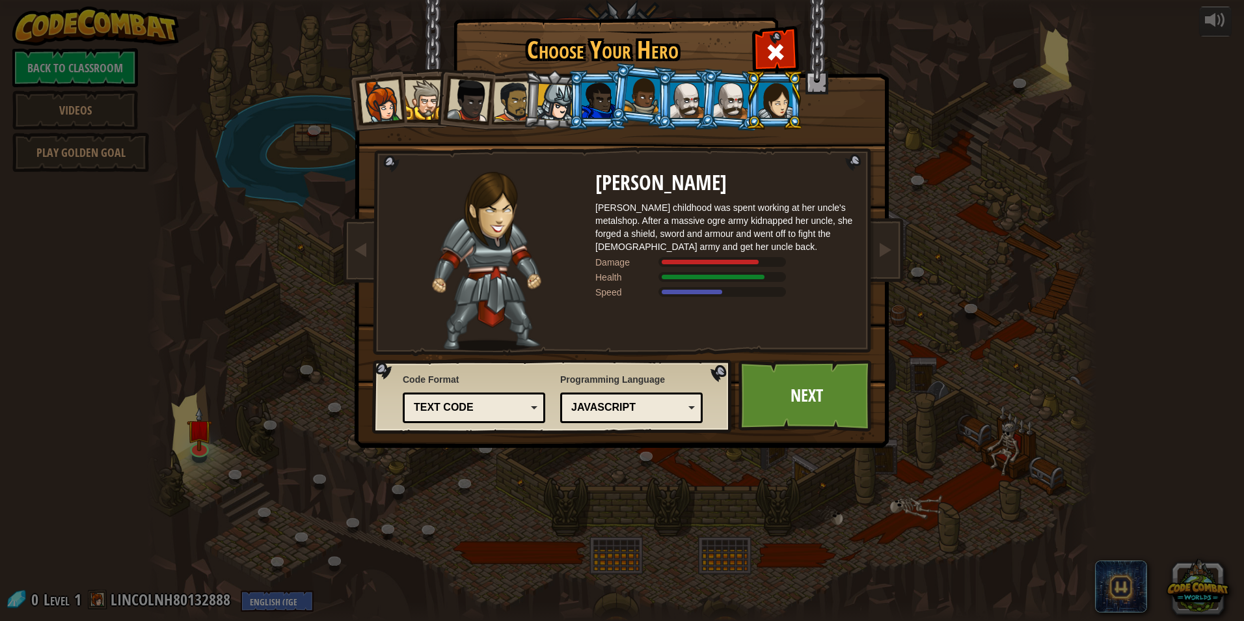
click at [714, 106] on div at bounding box center [731, 99] width 36 height 37
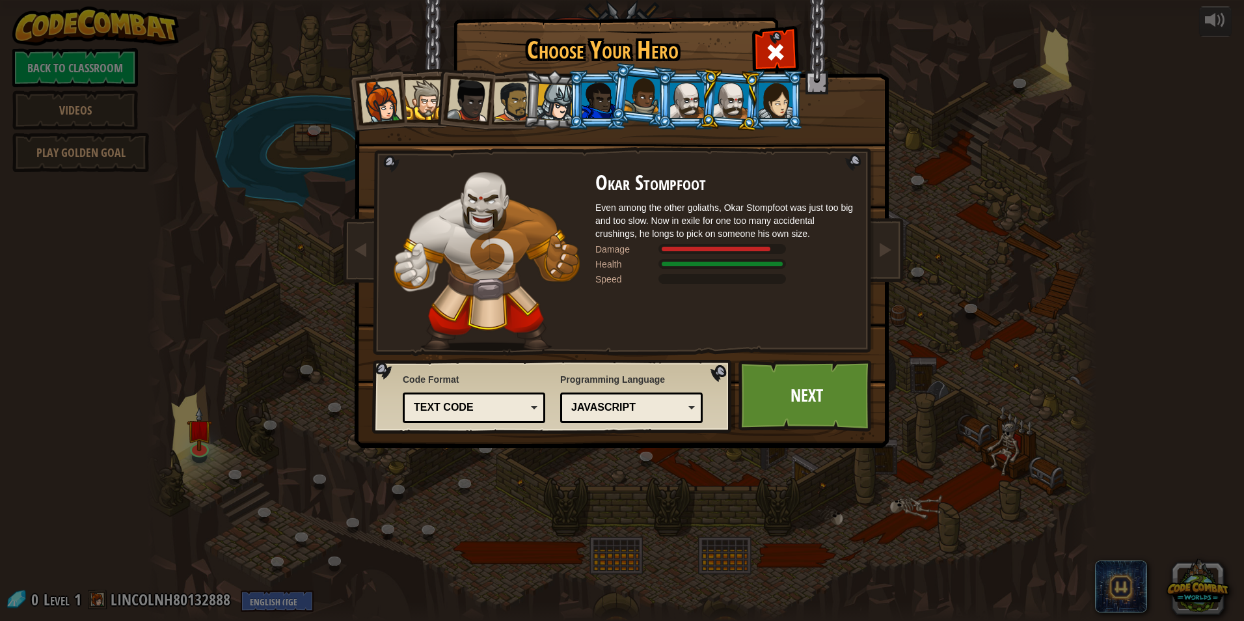
click at [762, 106] on div at bounding box center [775, 100] width 34 height 35
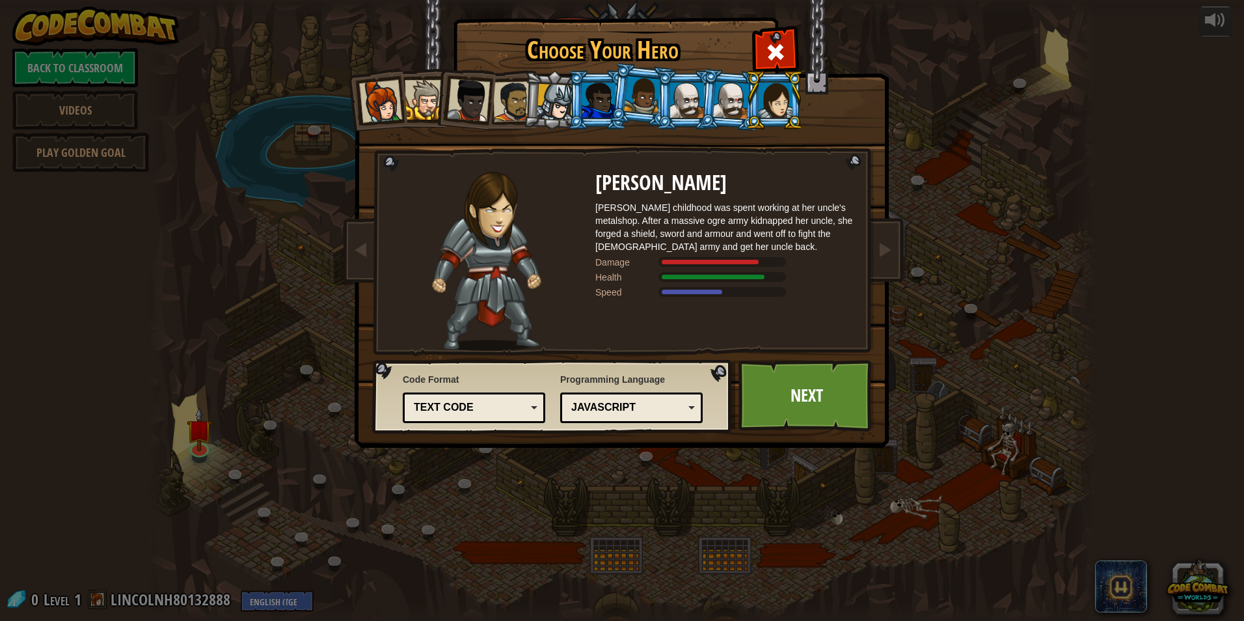
click at [686, 104] on div at bounding box center [687, 100] width 34 height 35
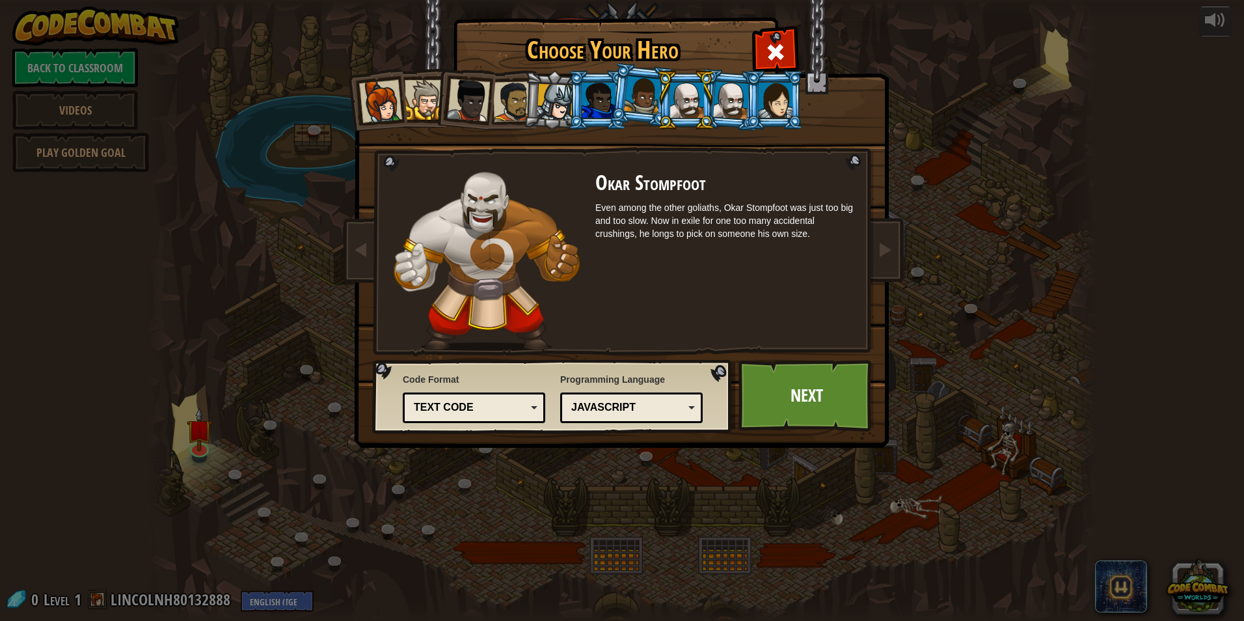
click at [645, 100] on div at bounding box center [642, 95] width 37 height 38
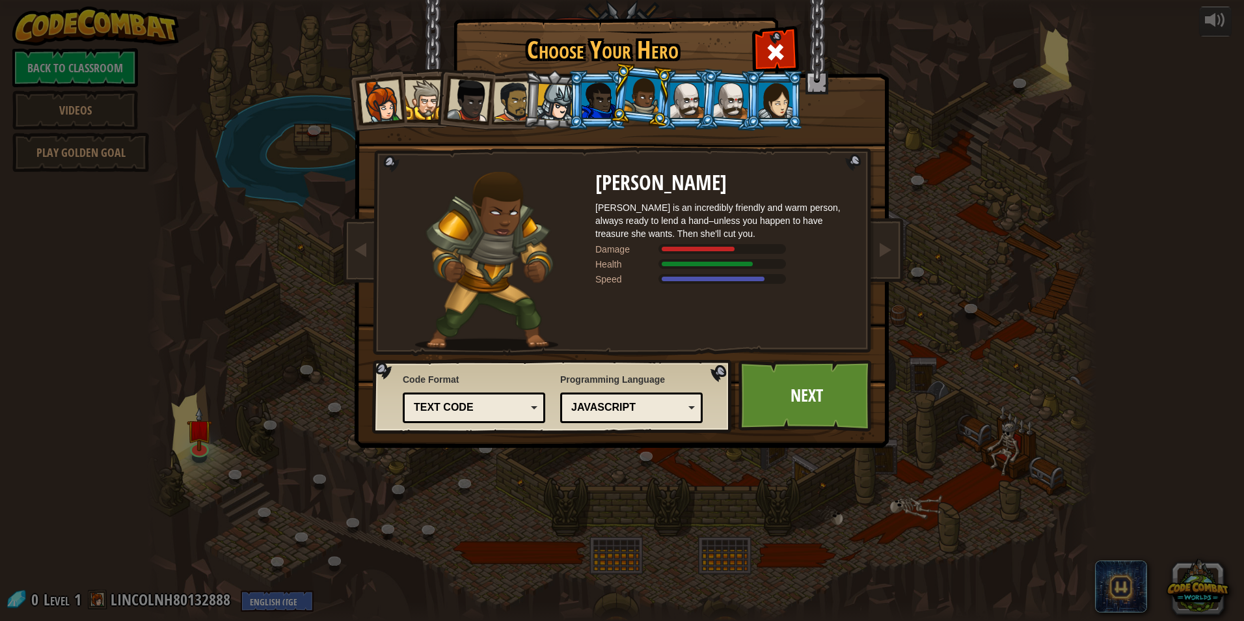
click at [557, 93] on div at bounding box center [555, 102] width 37 height 37
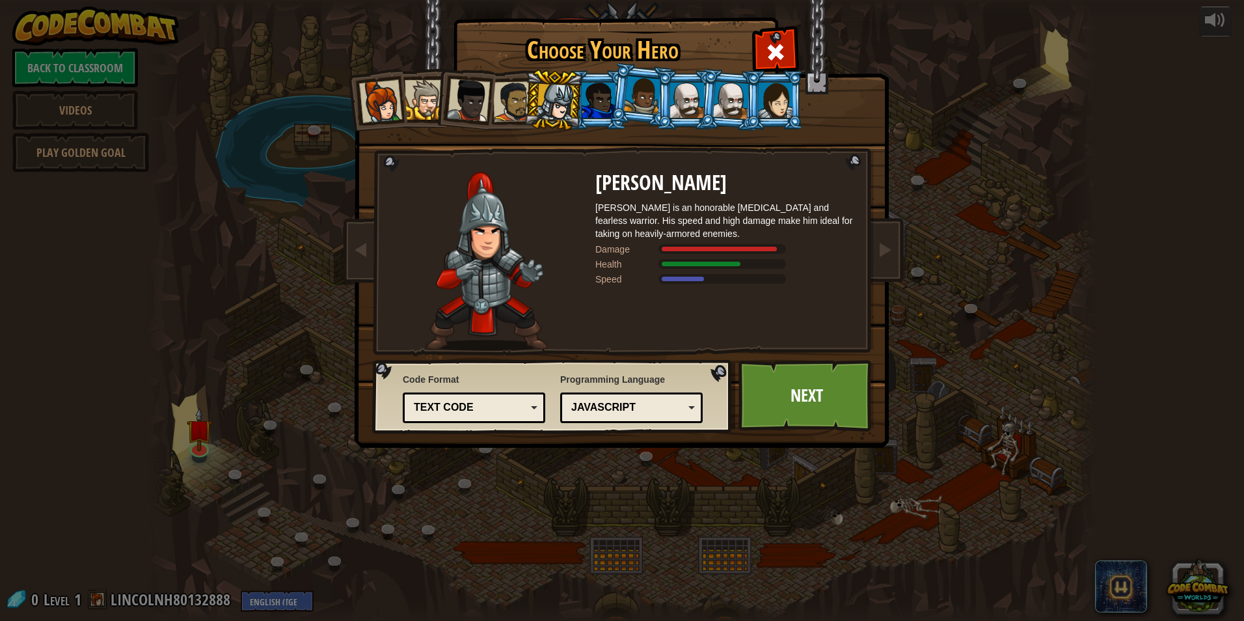
click at [514, 101] on div at bounding box center [513, 101] width 40 height 40
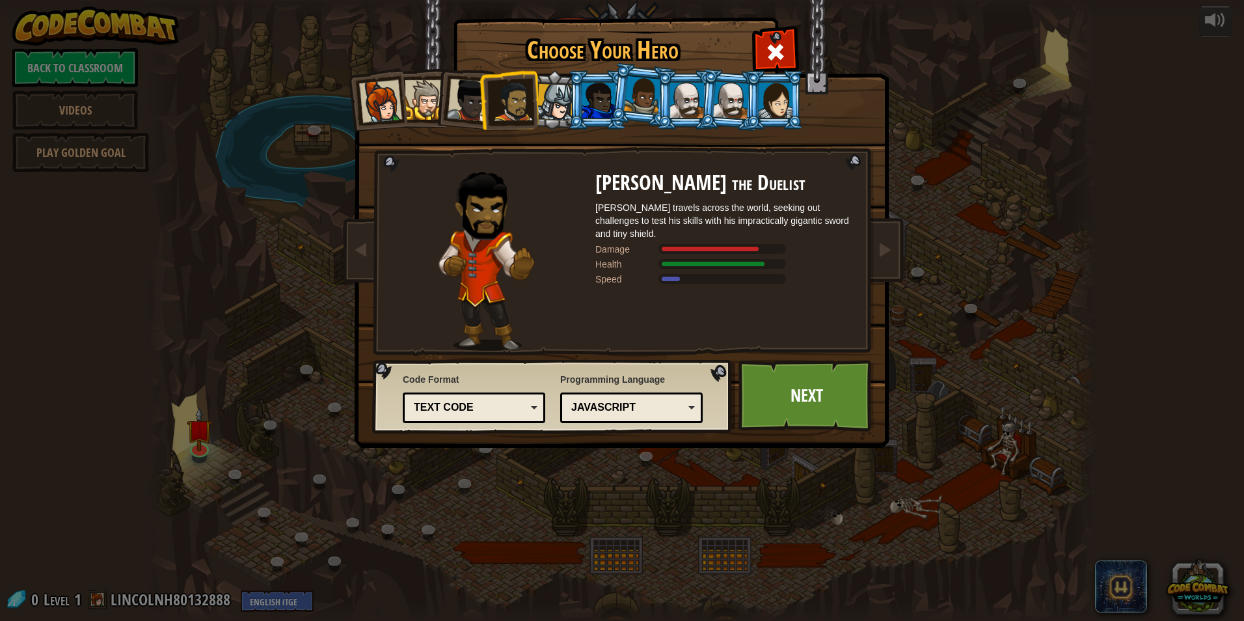
click at [462, 98] on div at bounding box center [468, 100] width 43 height 43
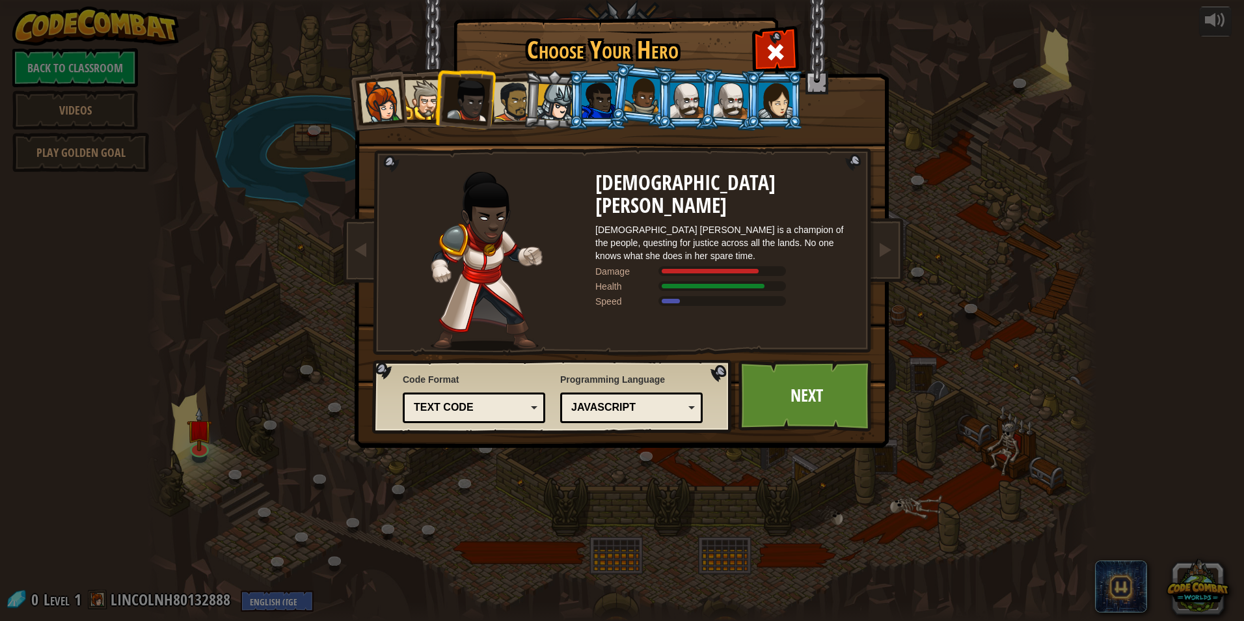
click at [414, 96] on div at bounding box center [425, 100] width 40 height 40
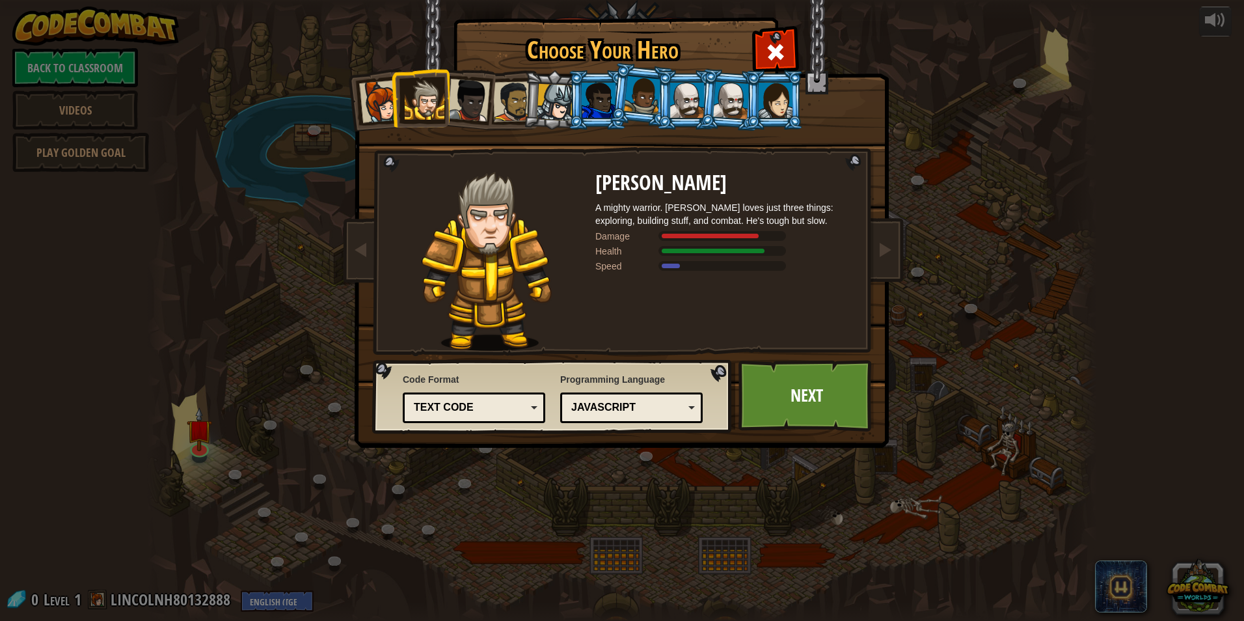
click at [391, 96] on li at bounding box center [420, 97] width 59 height 59
click at [356, 96] on li at bounding box center [376, 100] width 64 height 64
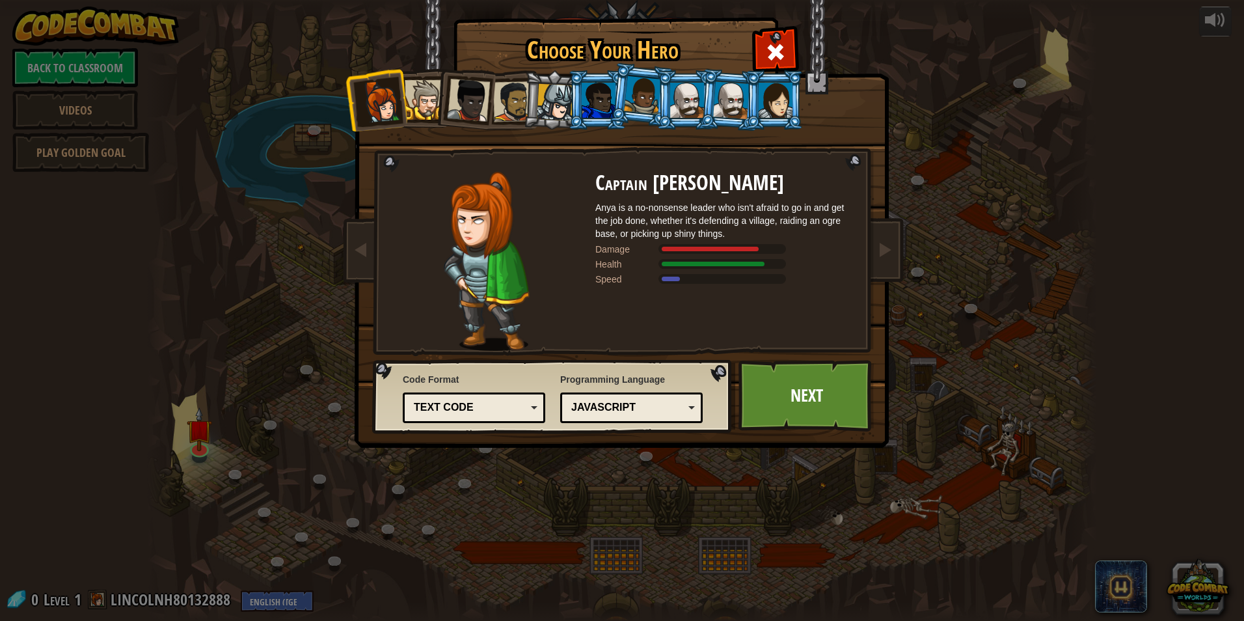
click at [583, 109] on div at bounding box center [599, 100] width 34 height 35
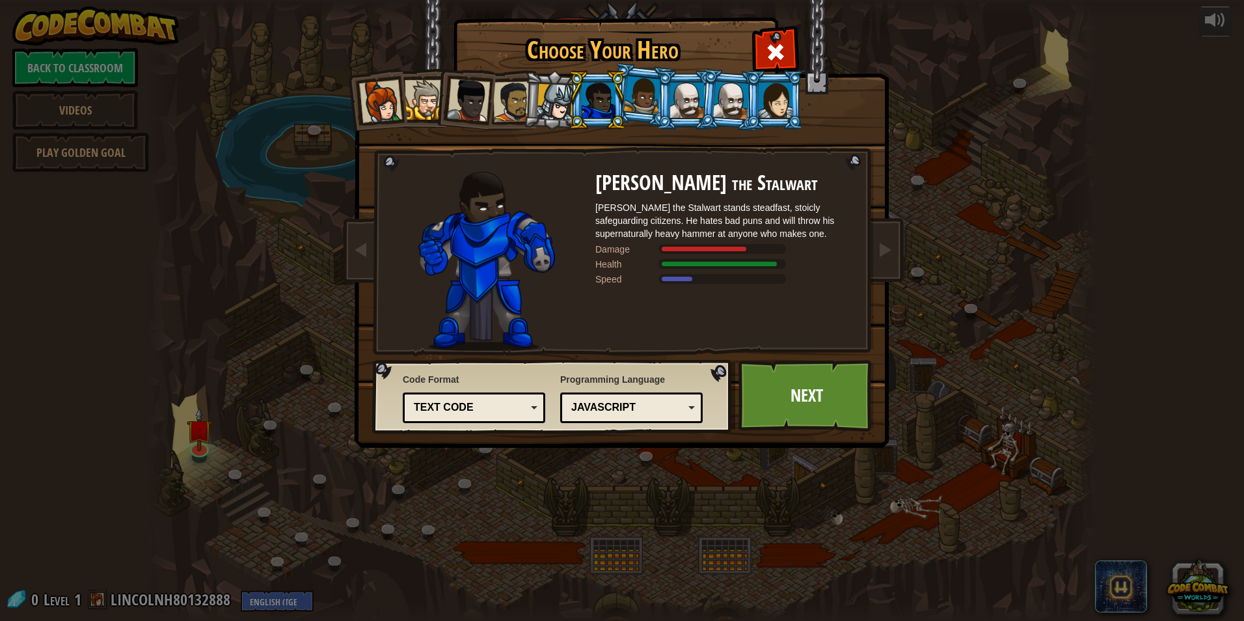
click at [549, 110] on div at bounding box center [555, 102] width 37 height 37
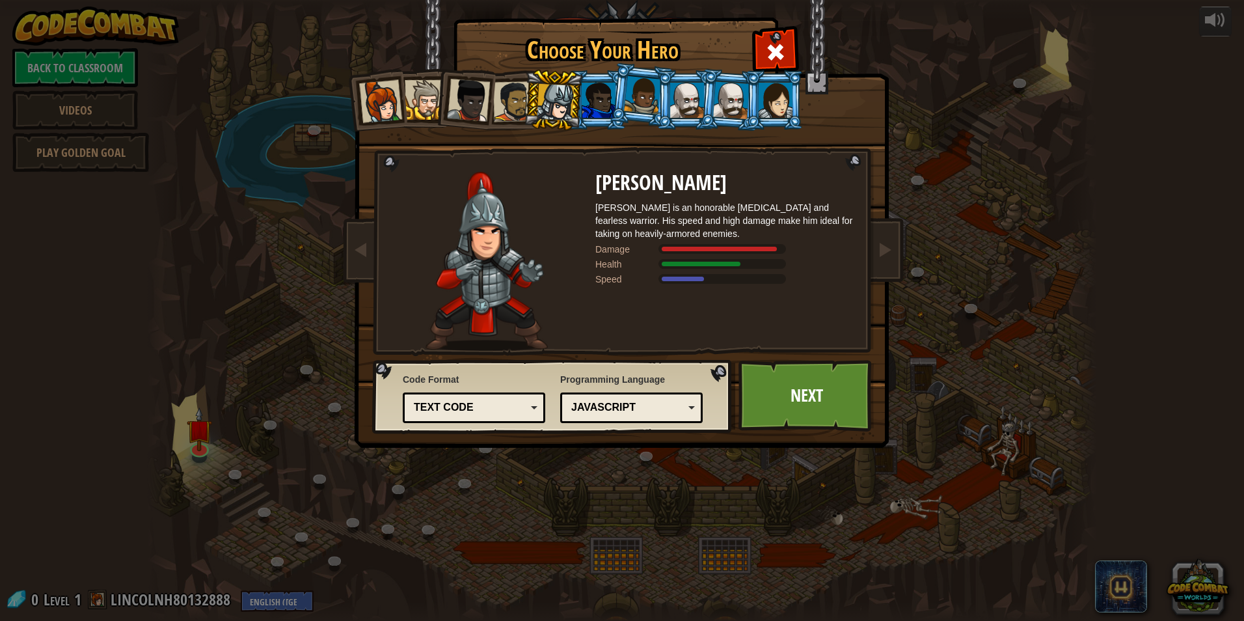
click at [599, 114] on div at bounding box center [599, 100] width 34 height 35
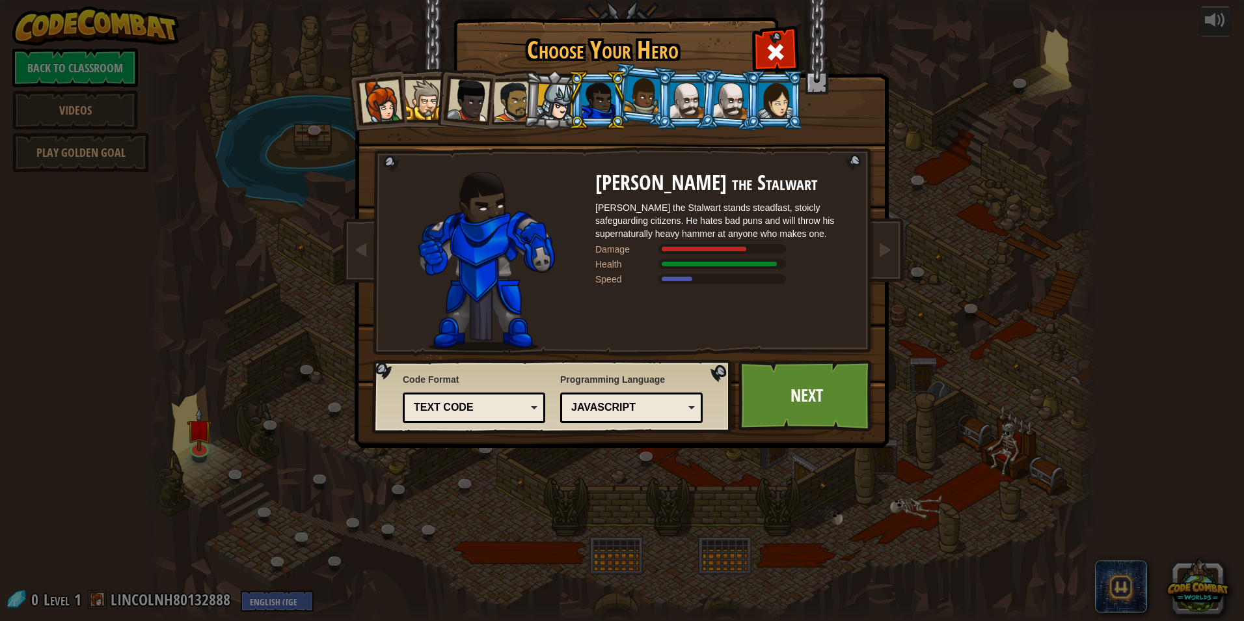
click at [673, 100] on div at bounding box center [687, 100] width 34 height 35
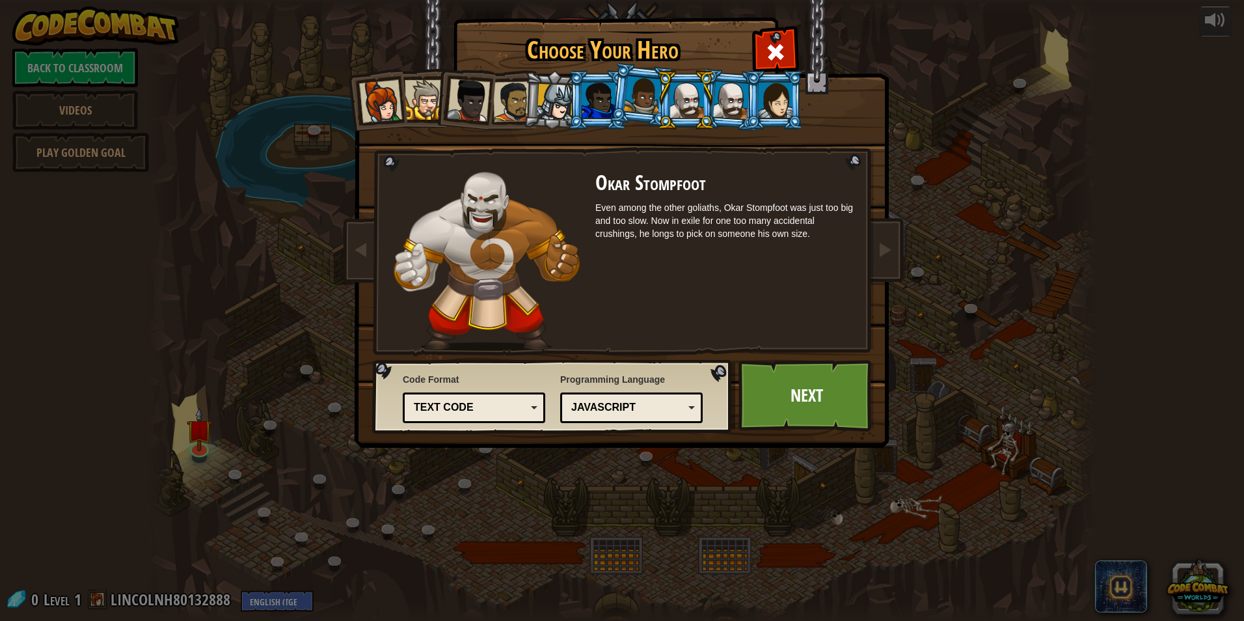
click at [643, 100] on div at bounding box center [642, 95] width 37 height 38
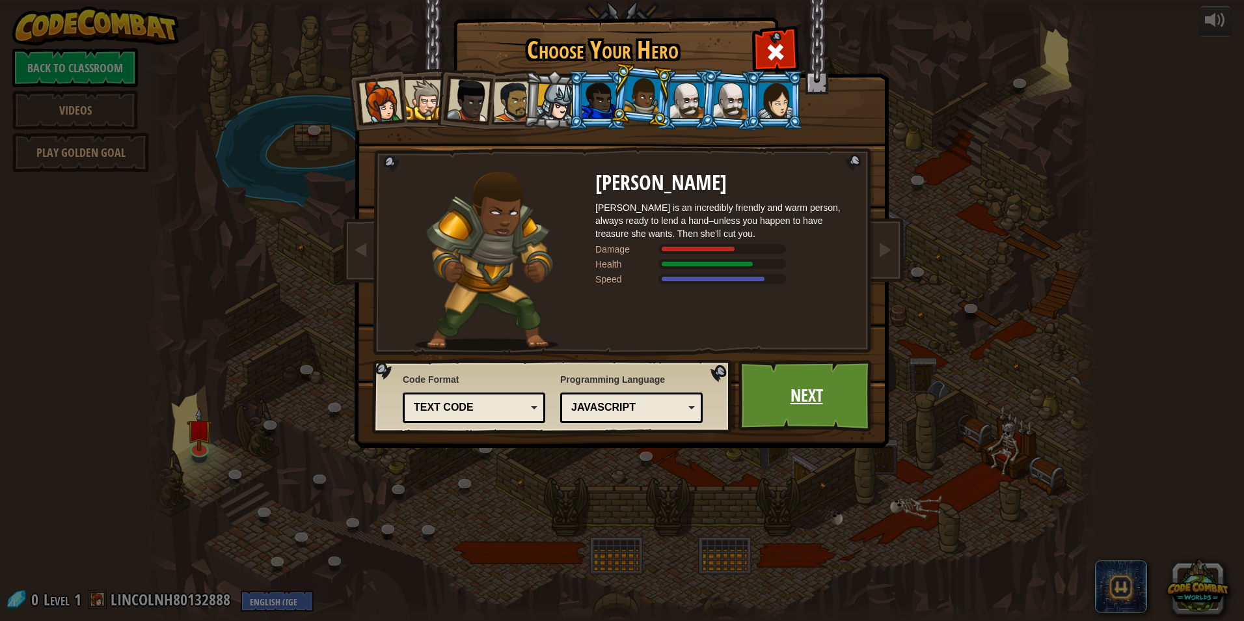
click at [792, 383] on link "Next" at bounding box center [806, 396] width 136 height 72
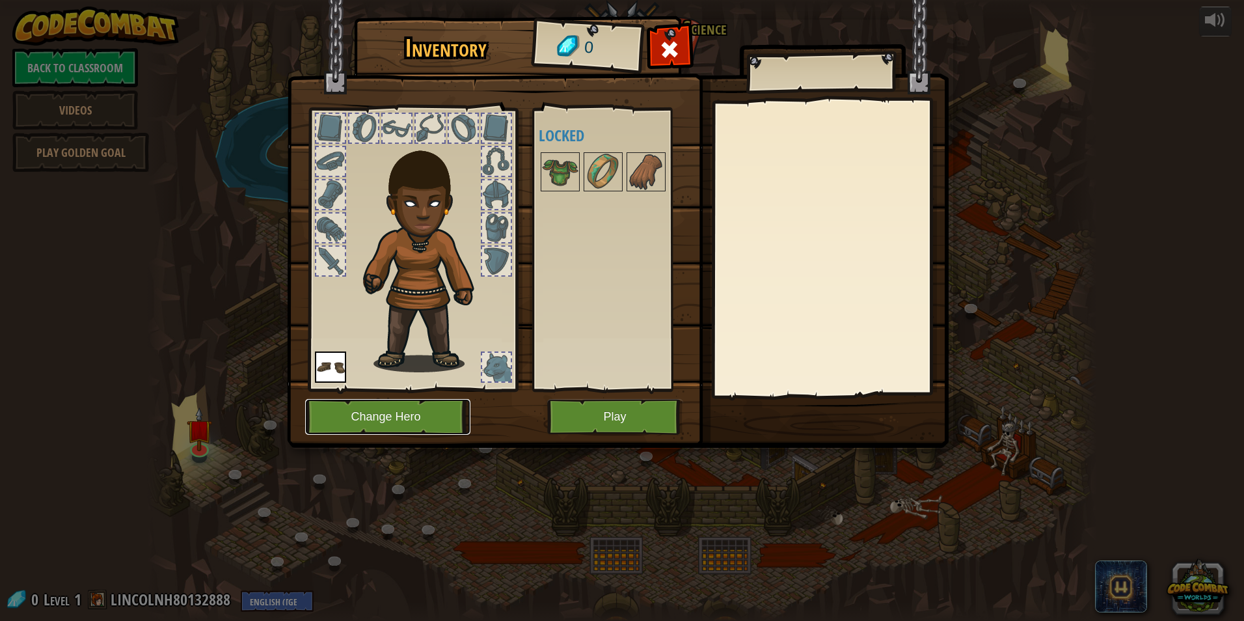
click at [395, 418] on button "Change Hero" at bounding box center [387, 417] width 165 height 36
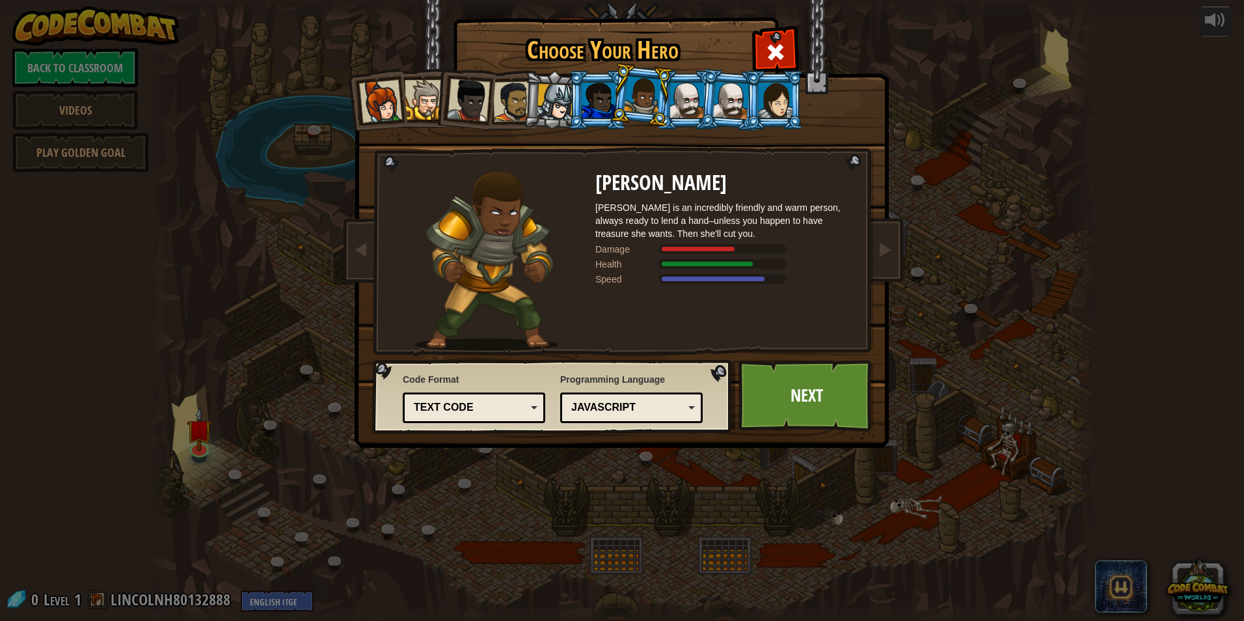
click at [551, 98] on div at bounding box center [555, 102] width 37 height 37
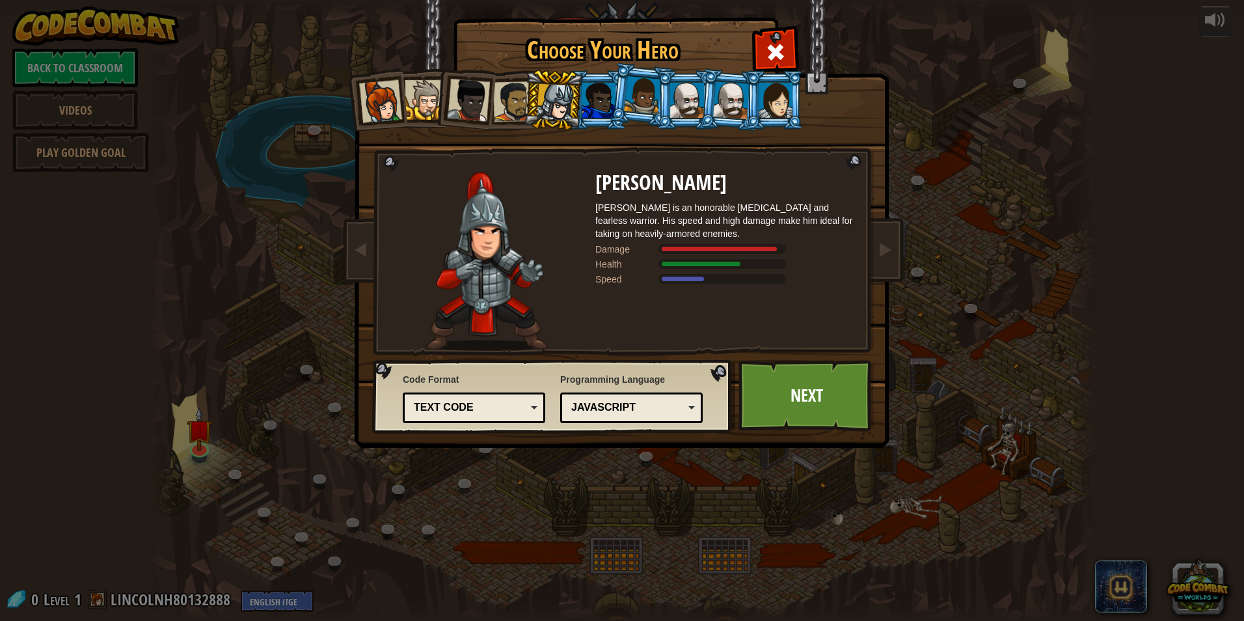
click at [604, 107] on div at bounding box center [599, 100] width 34 height 35
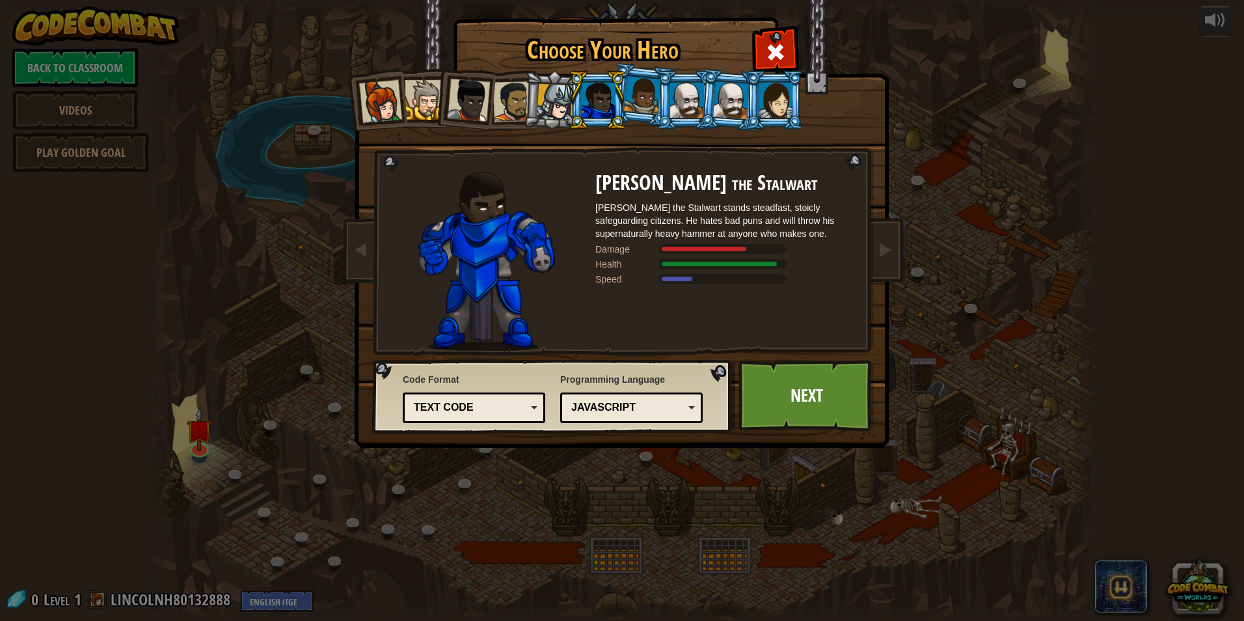
click at [632, 105] on div at bounding box center [642, 95] width 37 height 38
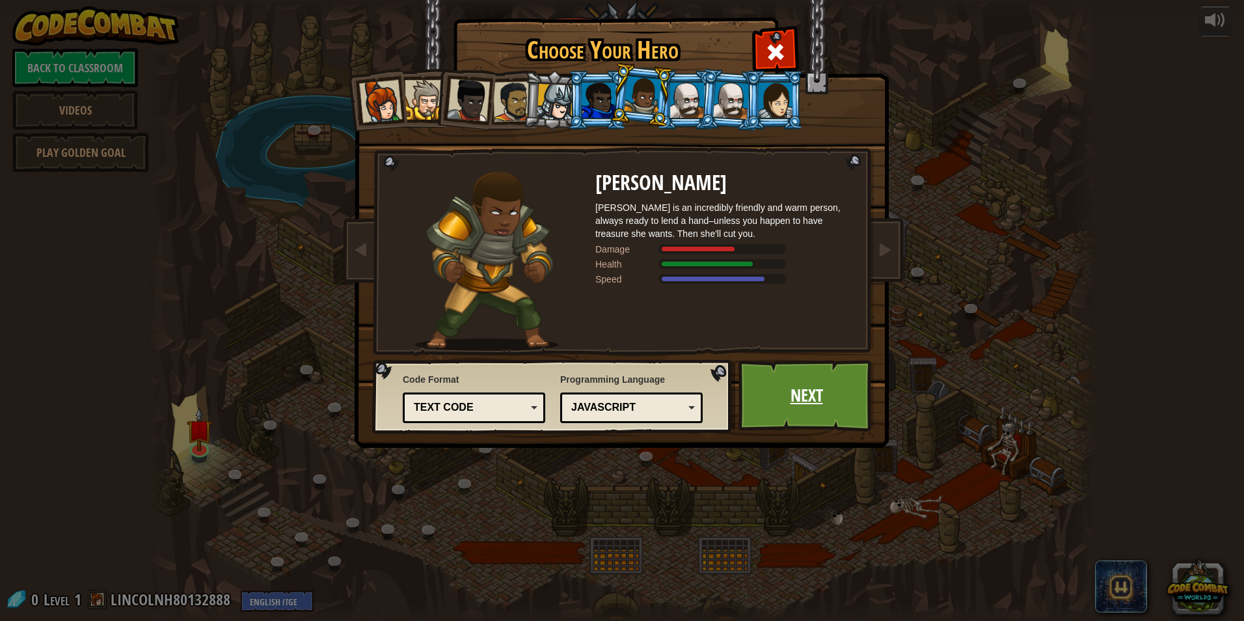
click at [772, 396] on link "Next" at bounding box center [806, 396] width 136 height 72
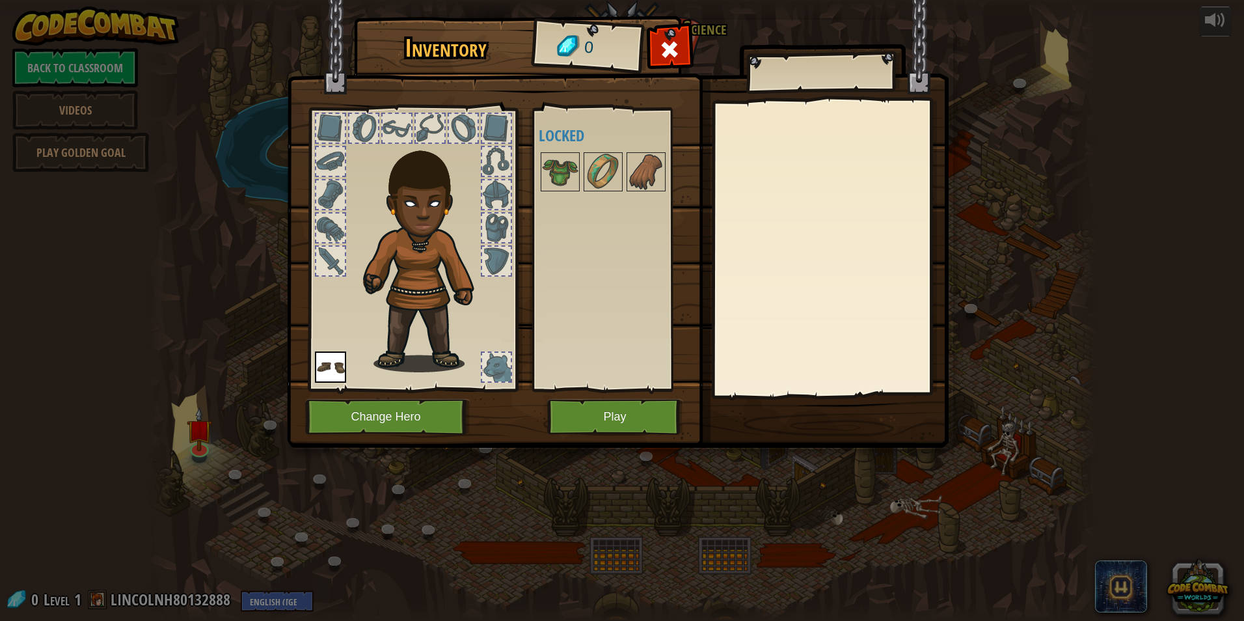
click at [507, 144] on div at bounding box center [412, 246] width 215 height 293
drag, startPoint x: 497, startPoint y: 159, endPoint x: 500, endPoint y: 204, distance: 44.4
click at [500, 204] on div at bounding box center [412, 246] width 215 height 293
drag, startPoint x: 483, startPoint y: 161, endPoint x: 515, endPoint y: 164, distance: 32.0
click at [490, 161] on div at bounding box center [496, 161] width 29 height 29
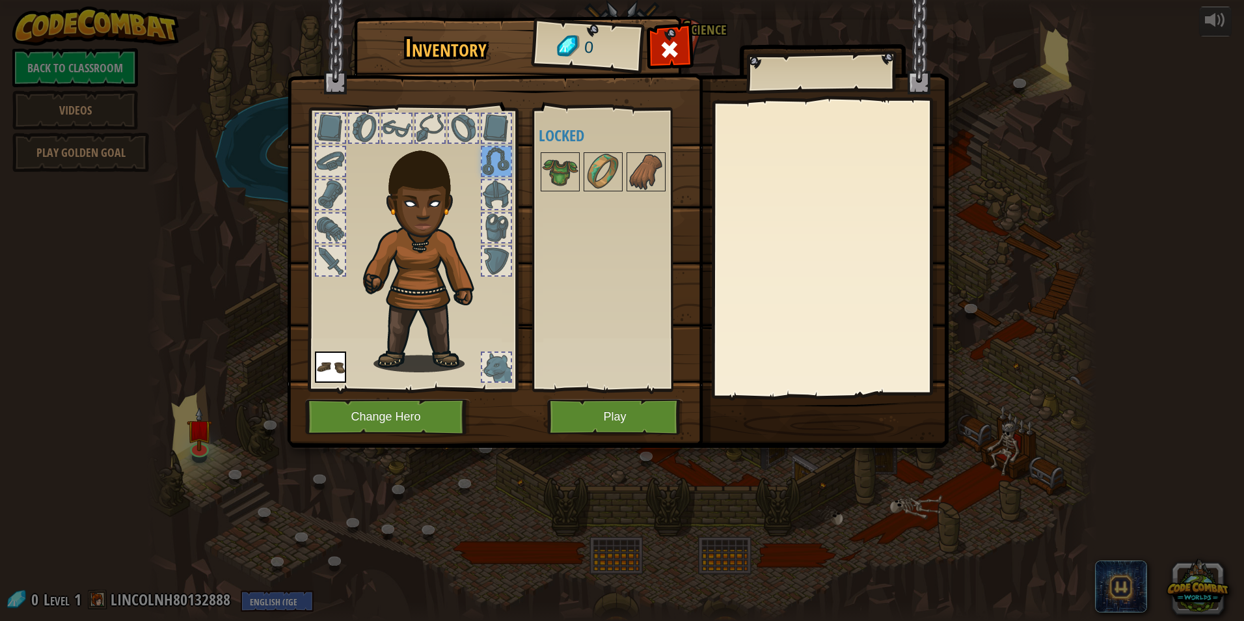
click at [515, 164] on div at bounding box center [412, 246] width 215 height 293
click at [501, 185] on div at bounding box center [496, 194] width 29 height 29
click at [608, 410] on button "Play" at bounding box center [615, 417] width 136 height 36
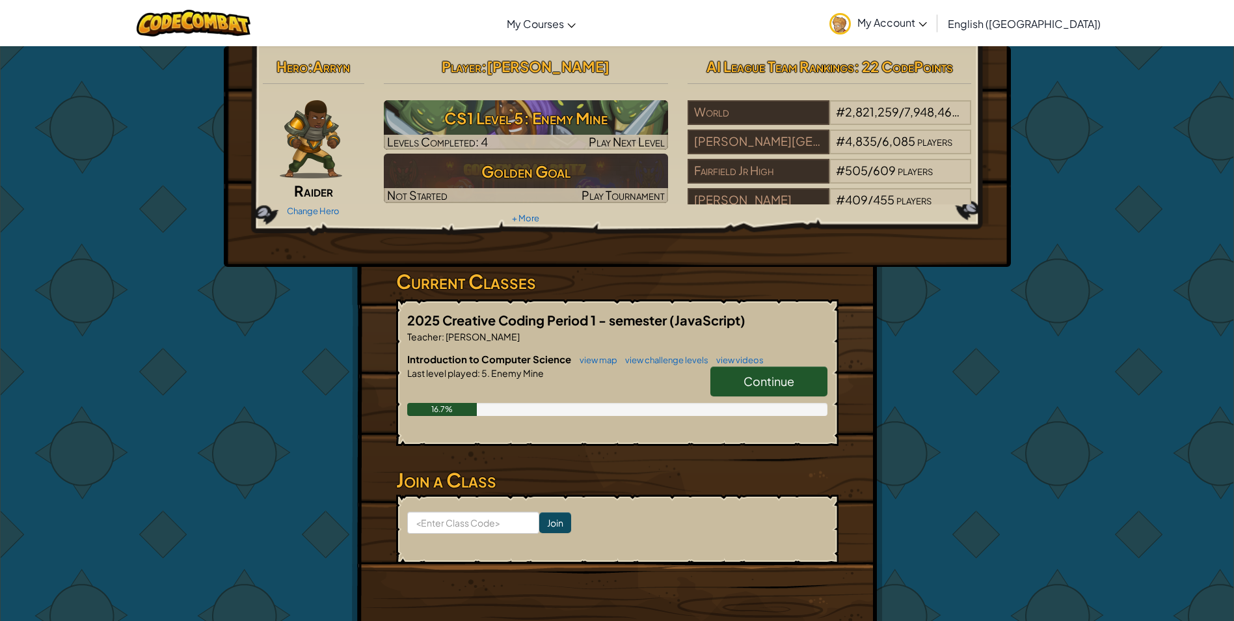
click at [747, 371] on link "Continue" at bounding box center [768, 381] width 117 height 30
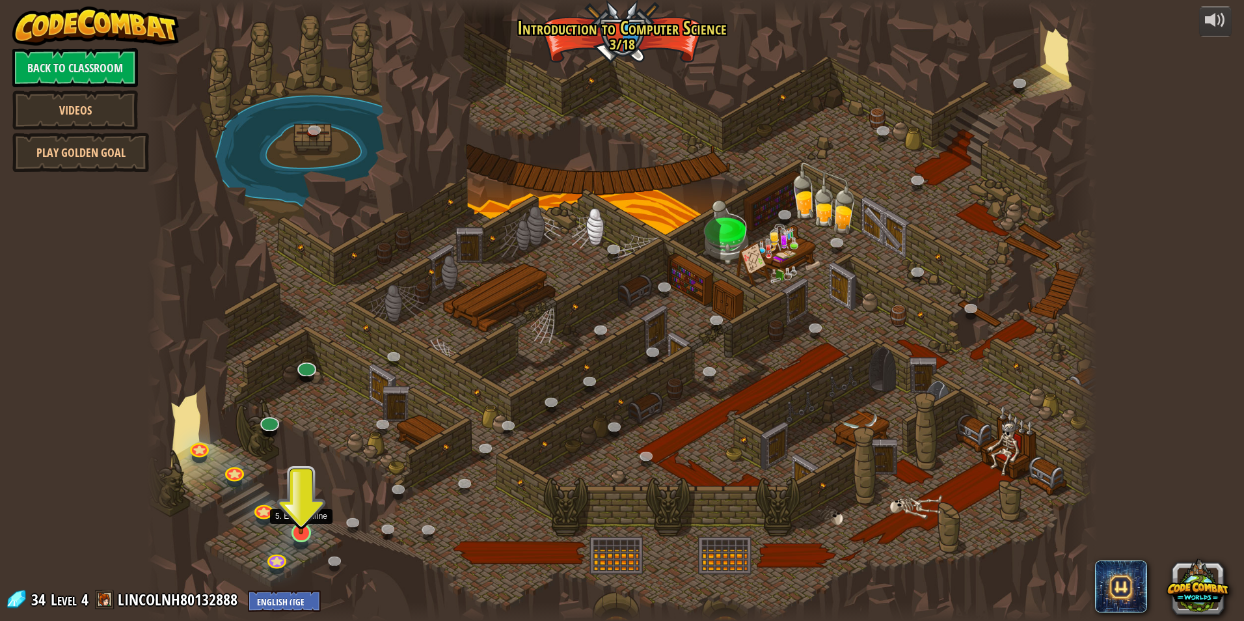
click at [299, 522] on img at bounding box center [300, 505] width 25 height 59
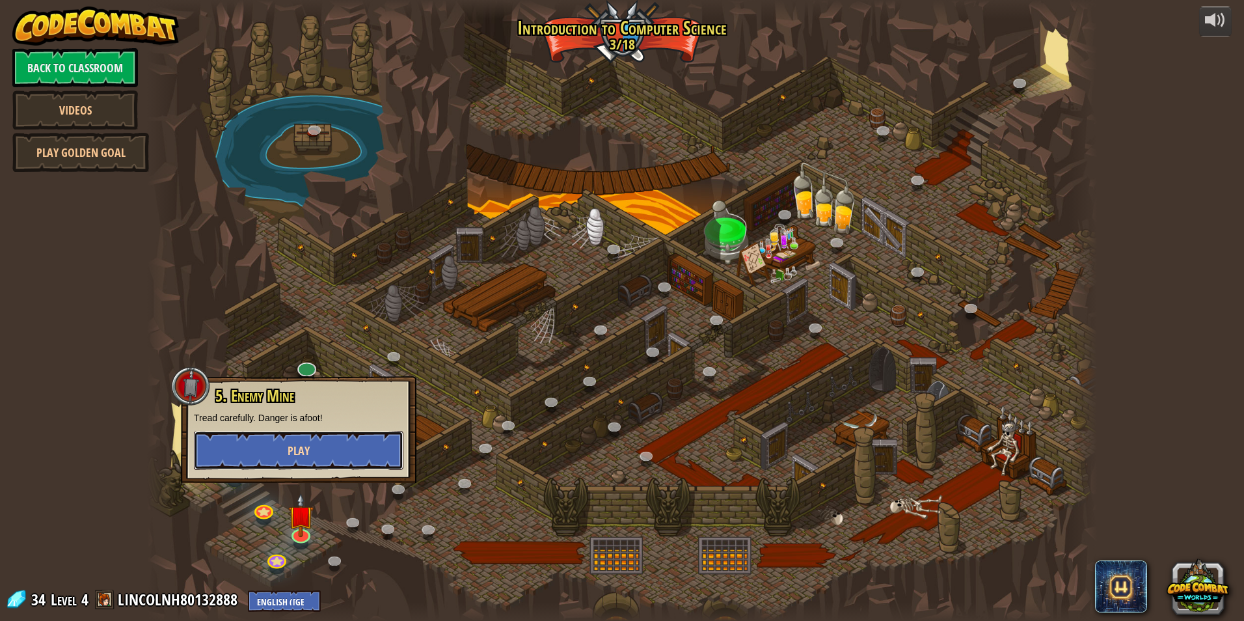
click at [293, 443] on span "Play" at bounding box center [299, 450] width 22 height 16
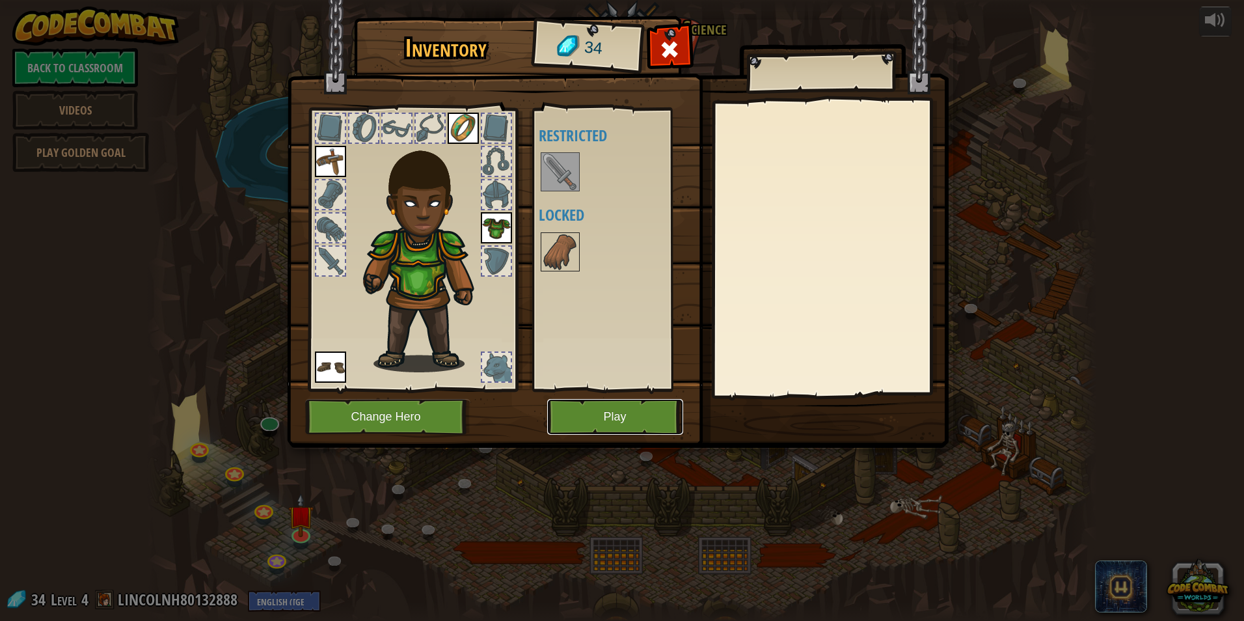
click at [601, 415] on button "Play" at bounding box center [615, 417] width 136 height 36
